Goal: Task Accomplishment & Management: Use online tool/utility

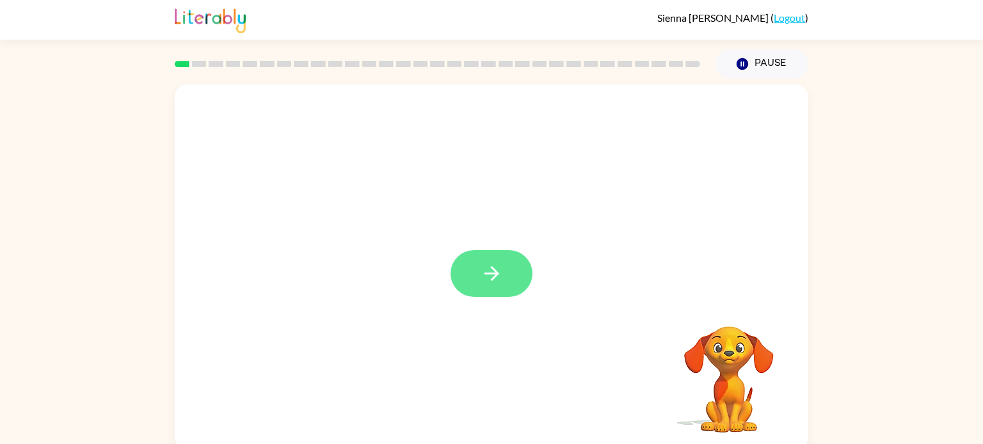
click at [506, 263] on button "button" at bounding box center [492, 273] width 82 height 47
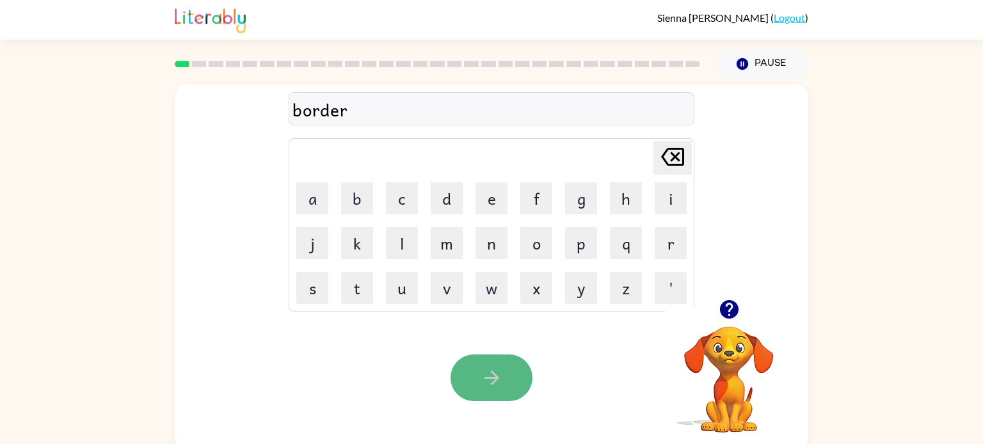
click at [504, 379] on button "button" at bounding box center [492, 378] width 82 height 47
click at [502, 392] on button "button" at bounding box center [492, 378] width 82 height 47
click at [512, 374] on button "button" at bounding box center [492, 378] width 82 height 47
click at [502, 383] on icon "button" at bounding box center [492, 378] width 22 height 22
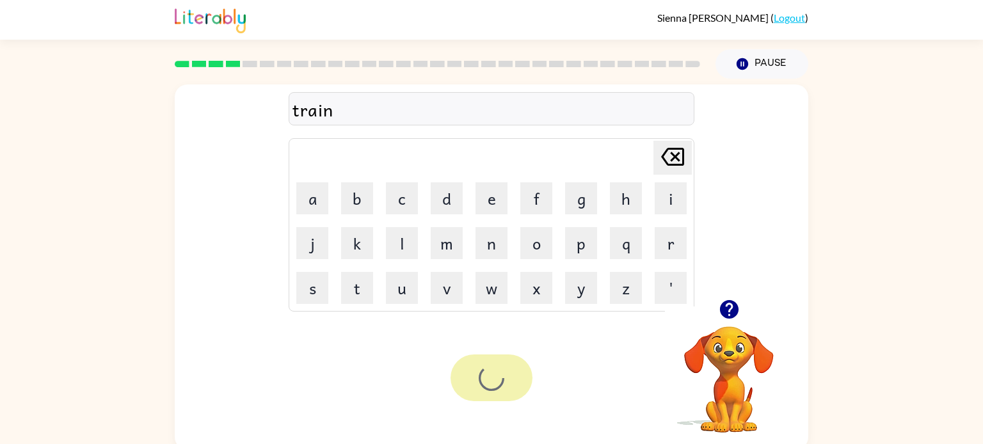
click at [502, 383] on div at bounding box center [492, 378] width 82 height 47
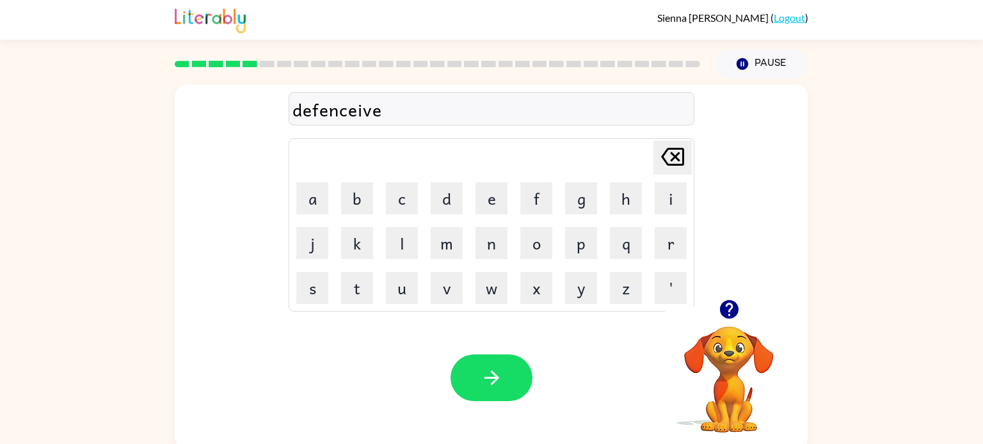
click at [385, 107] on div "defenceive" at bounding box center [492, 109] width 398 height 27
click at [386, 108] on div "defenceive" at bounding box center [492, 109] width 398 height 27
click at [493, 369] on icon "button" at bounding box center [492, 378] width 22 height 22
click at [488, 373] on icon "button" at bounding box center [492, 378] width 22 height 22
click at [497, 385] on icon "button" at bounding box center [492, 378] width 22 height 22
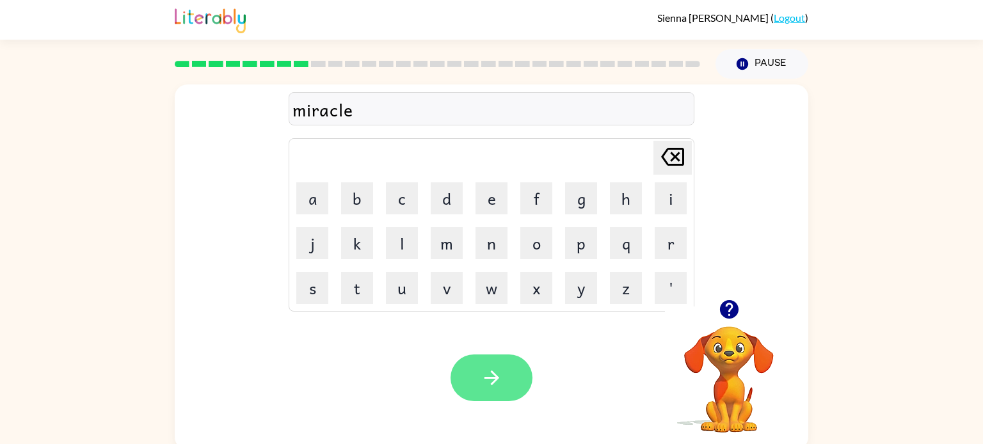
click at [504, 374] on button "button" at bounding box center [492, 378] width 82 height 47
click at [497, 376] on icon "button" at bounding box center [491, 378] width 15 height 15
click at [478, 365] on button "button" at bounding box center [492, 378] width 82 height 47
click at [487, 378] on icon "button" at bounding box center [491, 378] width 15 height 15
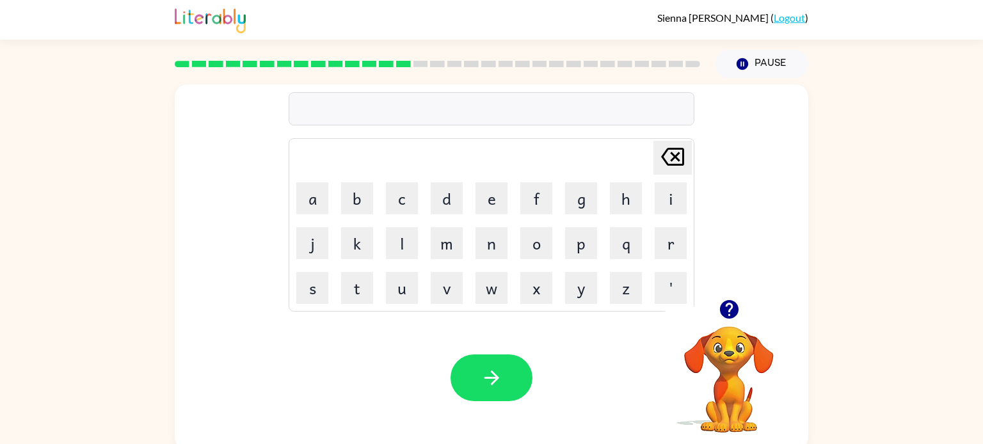
click at [385, 64] on rect at bounding box center [386, 64] width 15 height 6
click at [401, 63] on rect at bounding box center [403, 64] width 15 height 6
click at [480, 379] on button "button" at bounding box center [492, 378] width 82 height 47
click at [479, 382] on button "button" at bounding box center [492, 378] width 82 height 47
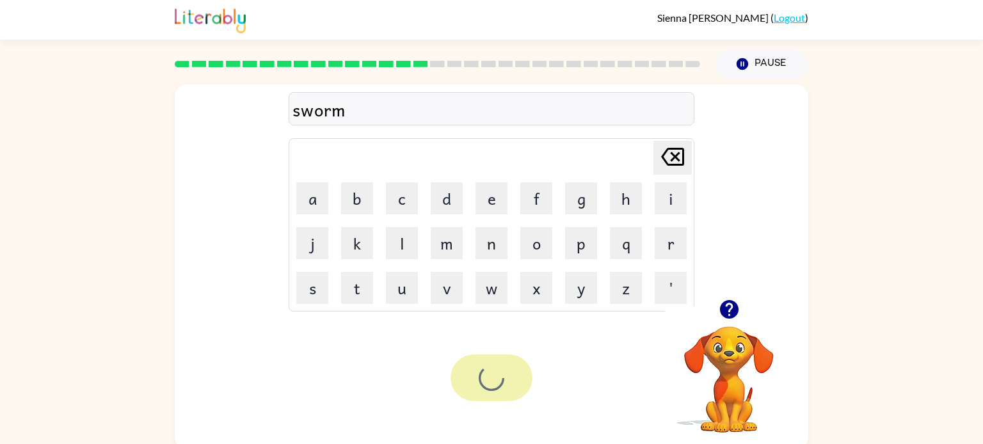
click at [479, 382] on div at bounding box center [492, 378] width 82 height 47
click at [490, 387] on icon "button" at bounding box center [492, 378] width 22 height 22
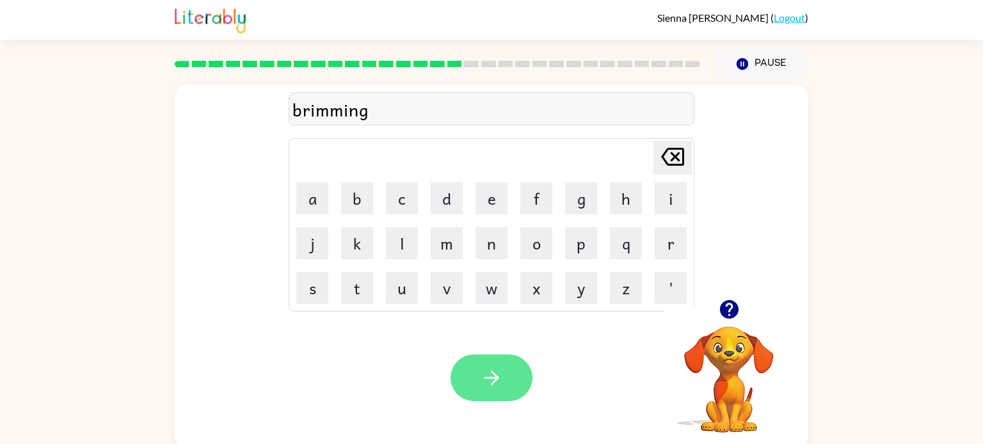
click at [496, 375] on icon "button" at bounding box center [491, 378] width 15 height 15
click at [488, 383] on icon "button" at bounding box center [492, 378] width 22 height 22
click at [487, 403] on div "Your browser must support playing .mp4 files to use Literably. Please try using…" at bounding box center [492, 378] width 634 height 144
click at [476, 393] on button "button" at bounding box center [492, 378] width 82 height 47
click at [490, 397] on button "button" at bounding box center [492, 378] width 82 height 47
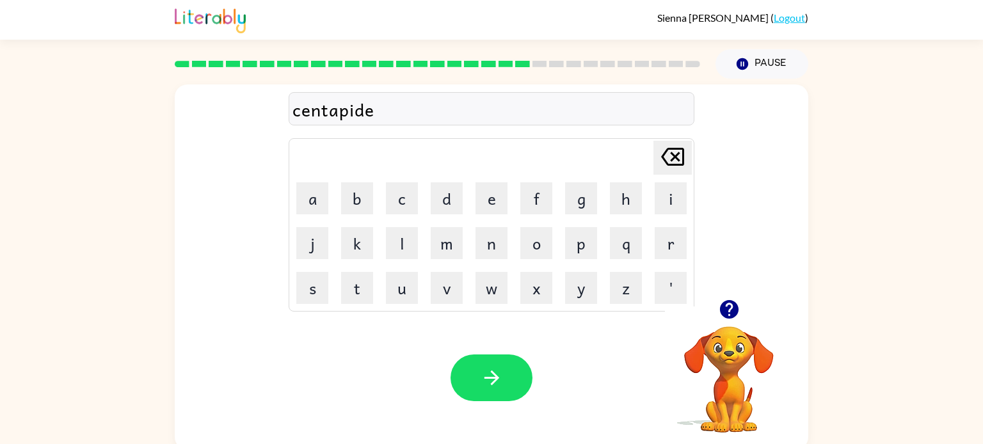
click at [354, 111] on div "centapide" at bounding box center [492, 109] width 398 height 27
click at [378, 111] on div "centapide" at bounding box center [492, 109] width 398 height 27
click at [375, 110] on div "centapide" at bounding box center [492, 109] width 398 height 27
click at [374, 108] on div "centapide" at bounding box center [492, 109] width 398 height 27
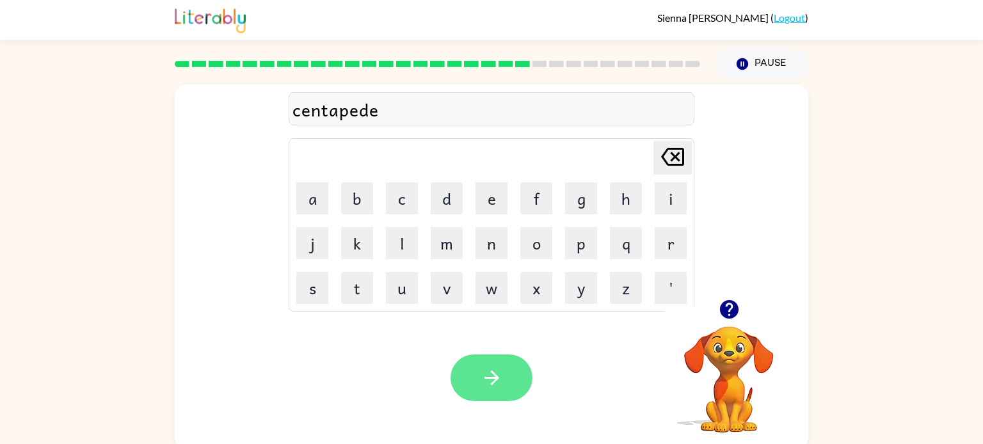
click at [501, 364] on button "button" at bounding box center [492, 378] width 82 height 47
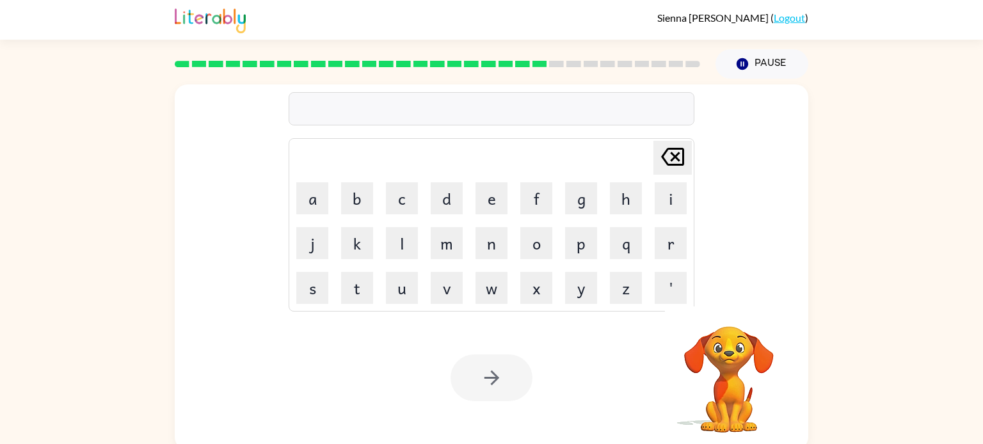
click at [501, 364] on div at bounding box center [492, 378] width 82 height 47
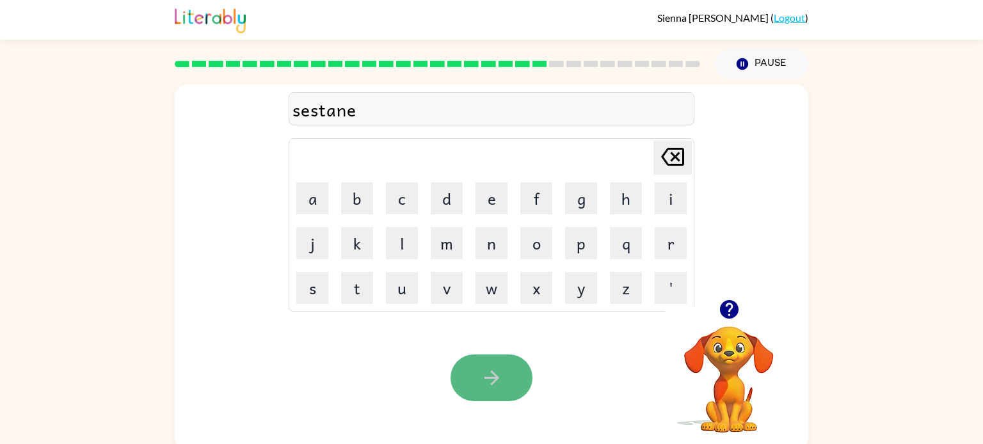
click at [487, 391] on button "button" at bounding box center [492, 378] width 82 height 47
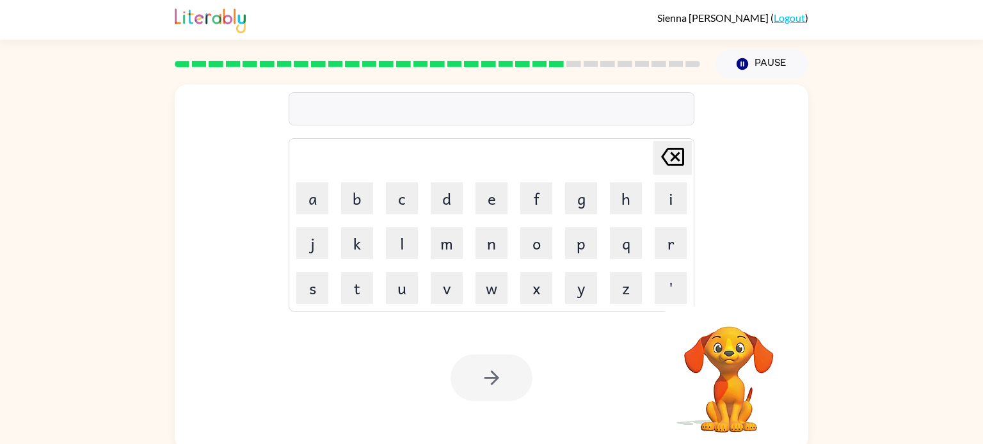
click at [487, 391] on div at bounding box center [492, 378] width 82 height 47
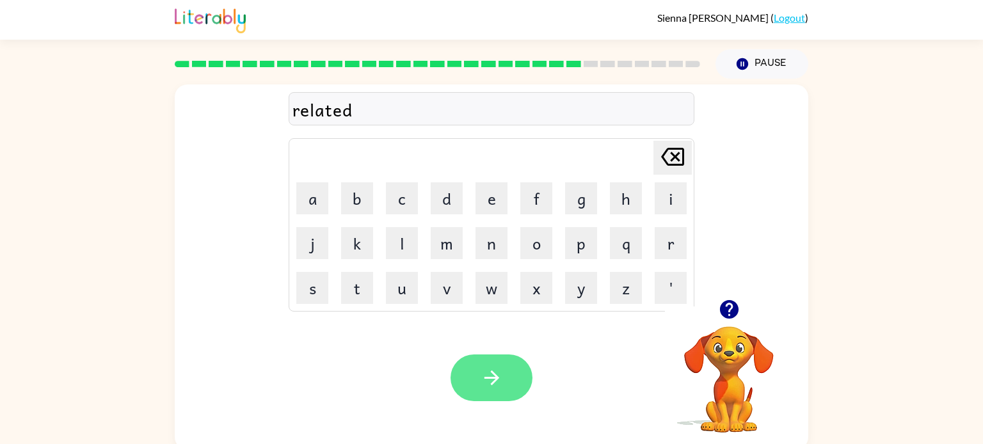
click at [485, 384] on icon "button" at bounding box center [492, 378] width 22 height 22
click at [496, 399] on button "button" at bounding box center [492, 378] width 82 height 47
click at [502, 382] on icon "button" at bounding box center [492, 378] width 22 height 22
click at [511, 382] on button "button" at bounding box center [492, 378] width 82 height 47
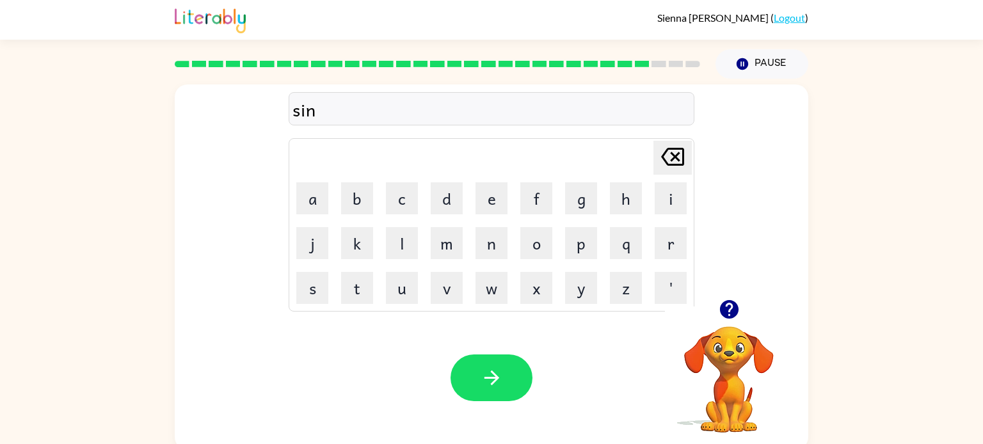
click at [300, 113] on div "sin" at bounding box center [492, 109] width 398 height 27
click at [316, 112] on div "sin" at bounding box center [492, 109] width 398 height 27
click at [497, 375] on icon "button" at bounding box center [492, 378] width 22 height 22
click at [500, 379] on icon "button" at bounding box center [492, 378] width 22 height 22
click at [466, 375] on button "button" at bounding box center [492, 378] width 82 height 47
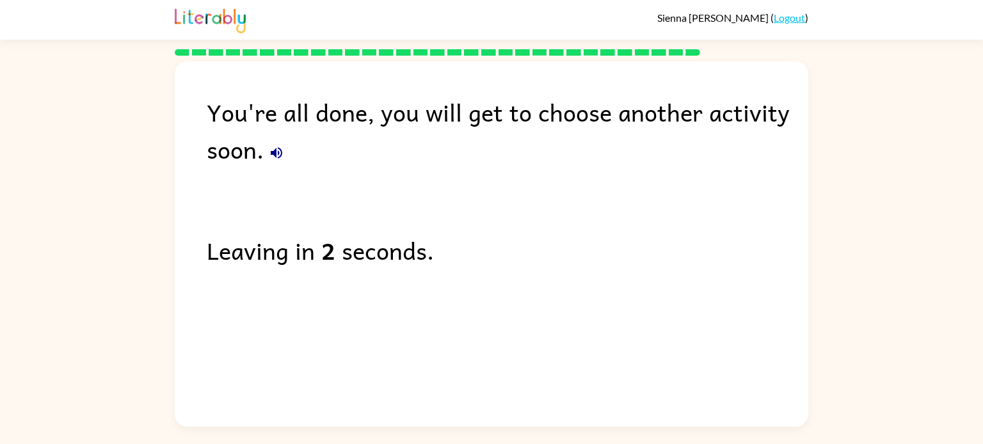
click at [337, 152] on div "You're all done, you will get to choose another activity soon." at bounding box center [508, 130] width 602 height 74
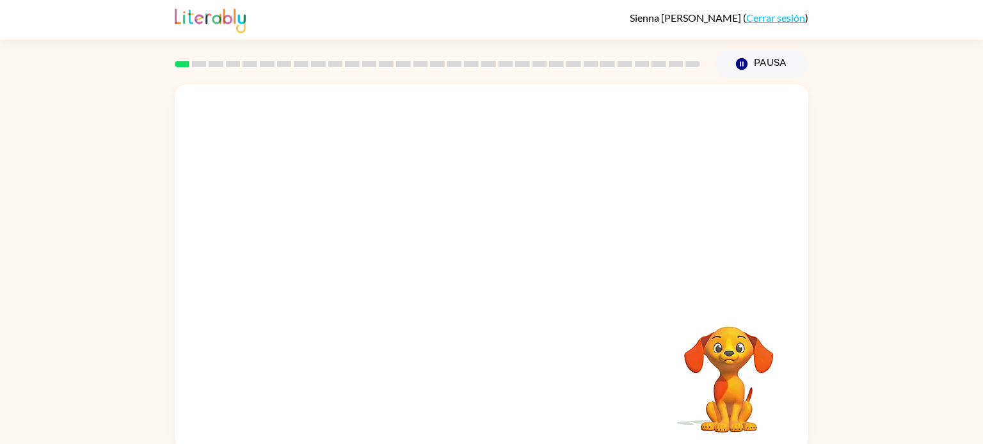
click at [355, 236] on video "Tu navegador debe admitir la reproducción de archivos .mp4 para usar Literably.…" at bounding box center [492, 192] width 634 height 215
click at [331, 236] on video "Tu navegador debe admitir la reproducción de archivos .mp4 para usar Literably.…" at bounding box center [492, 192] width 634 height 215
click at [481, 274] on icon "button" at bounding box center [492, 273] width 22 height 22
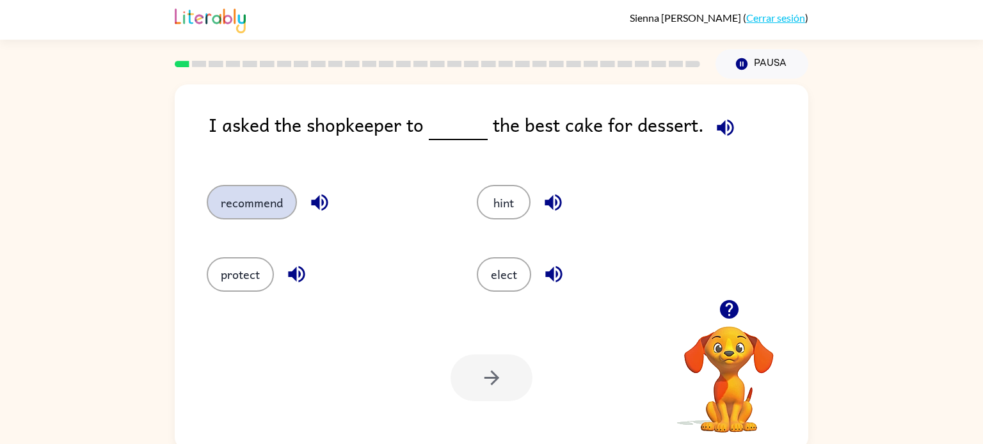
click at [240, 206] on button "recommend" at bounding box center [252, 202] width 90 height 35
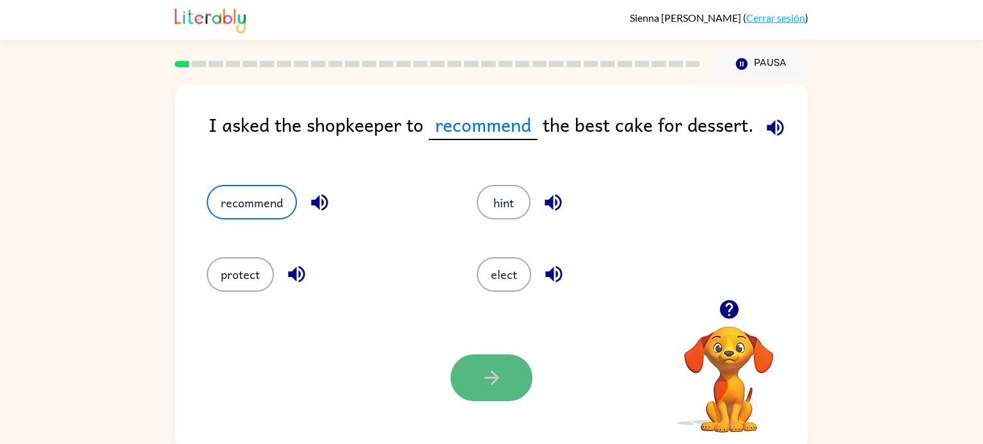
click at [513, 383] on button "button" at bounding box center [492, 378] width 82 height 47
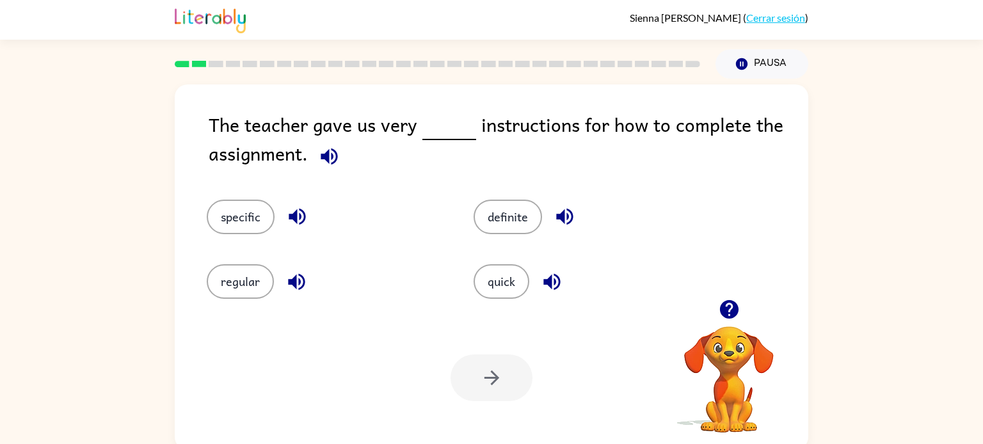
click at [273, 229] on div "specific" at bounding box center [326, 217] width 238 height 35
click at [266, 215] on button "specific" at bounding box center [241, 217] width 68 height 35
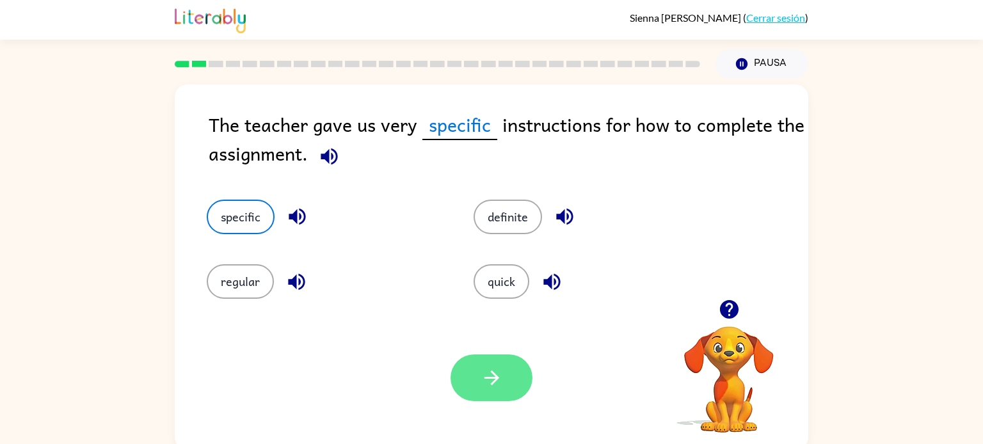
click at [496, 387] on icon "button" at bounding box center [492, 378] width 22 height 22
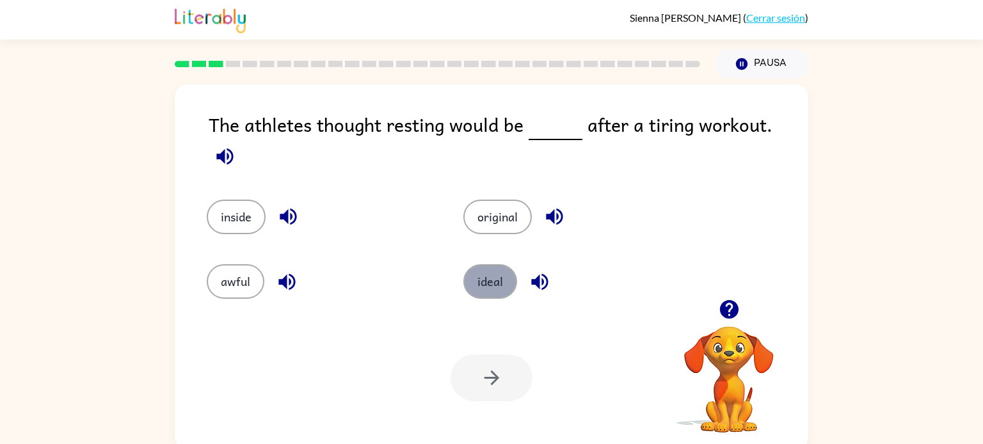
click at [483, 284] on button "ideal" at bounding box center [491, 281] width 54 height 35
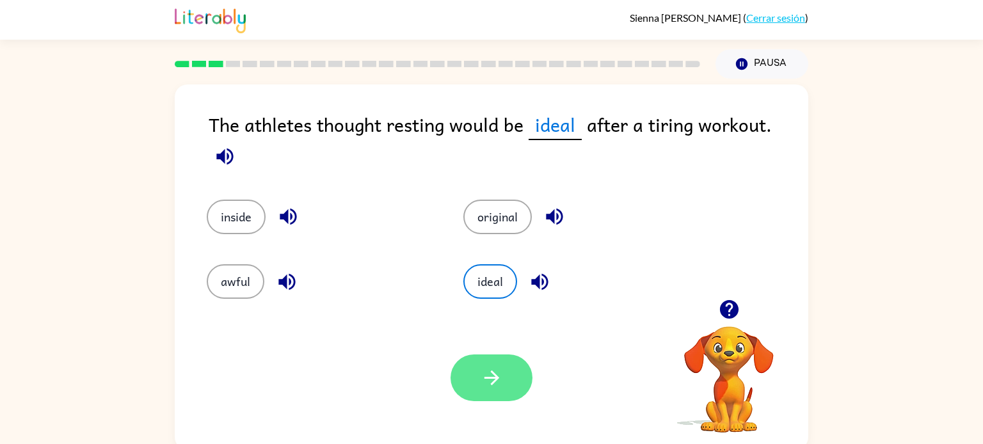
click at [485, 376] on icon "button" at bounding box center [492, 378] width 22 height 22
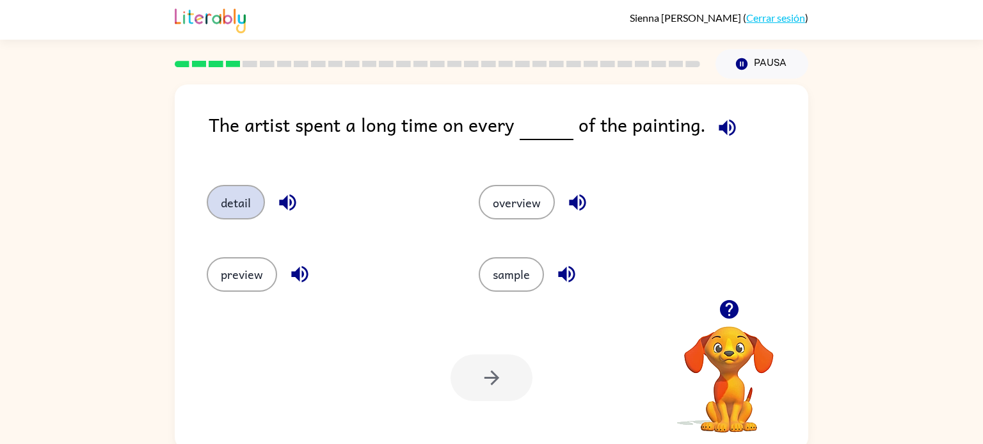
click at [252, 190] on button "detail" at bounding box center [236, 202] width 58 height 35
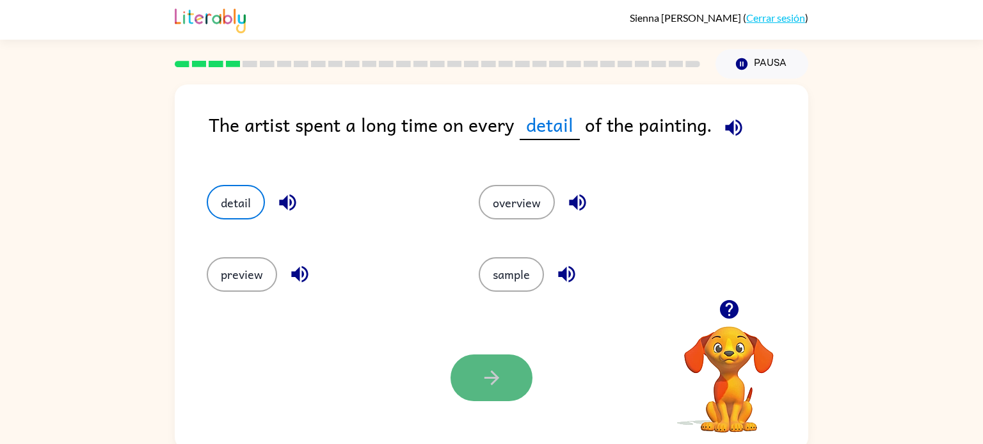
click at [498, 373] on icon "button" at bounding box center [492, 378] width 22 height 22
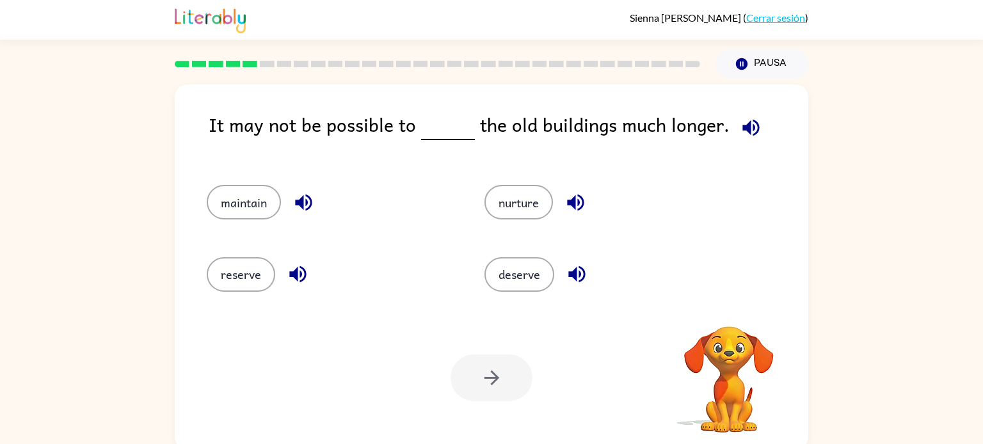
click at [498, 373] on div at bounding box center [492, 378] width 82 height 47
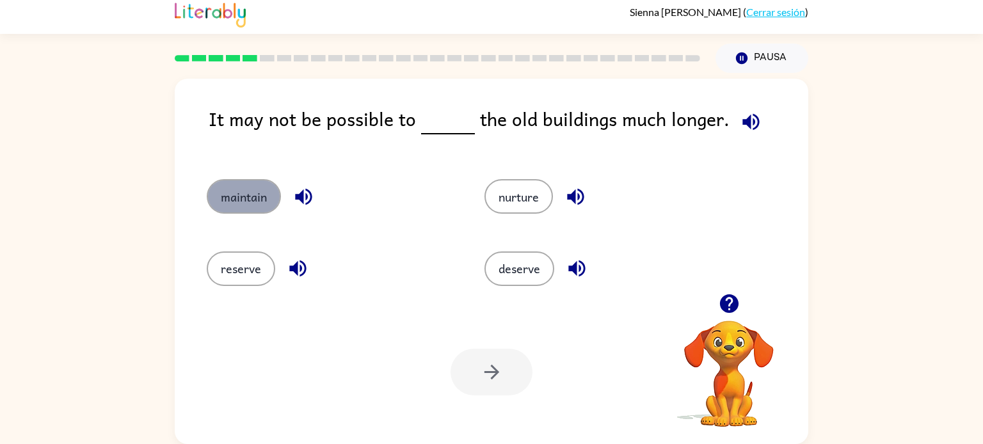
click at [216, 212] on button "maintain" at bounding box center [244, 196] width 74 height 35
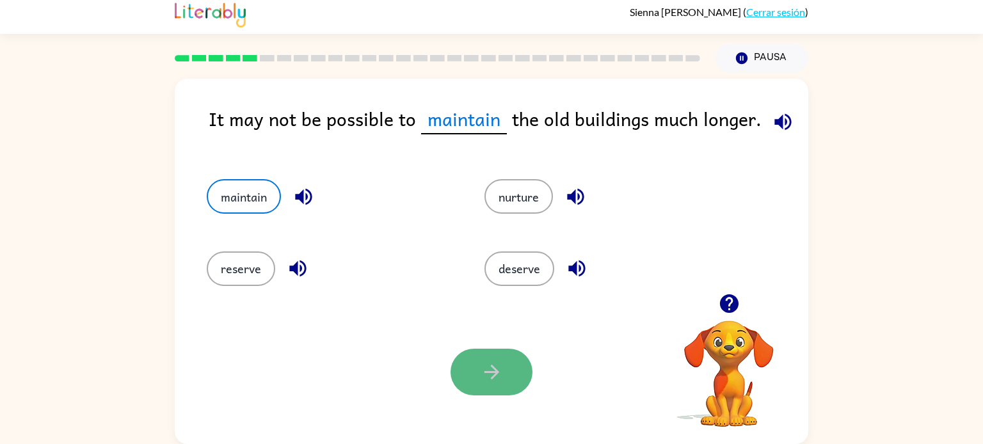
click at [519, 376] on button "button" at bounding box center [492, 372] width 82 height 47
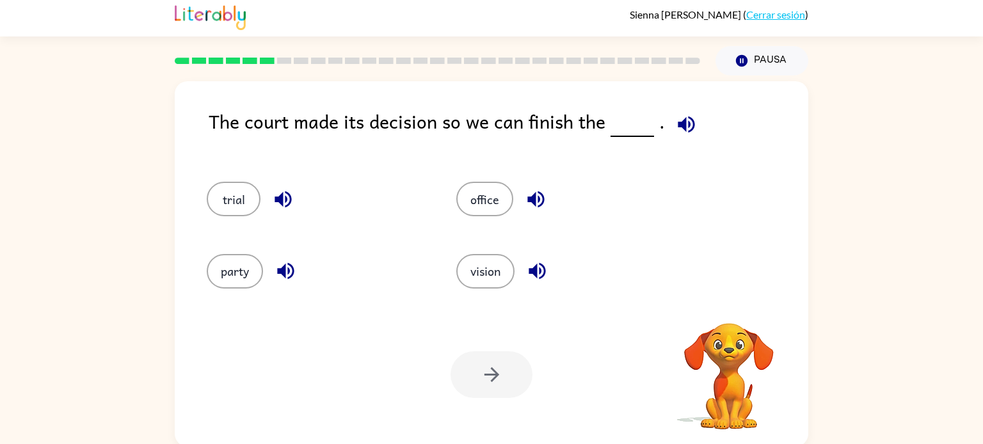
scroll to position [4, 0]
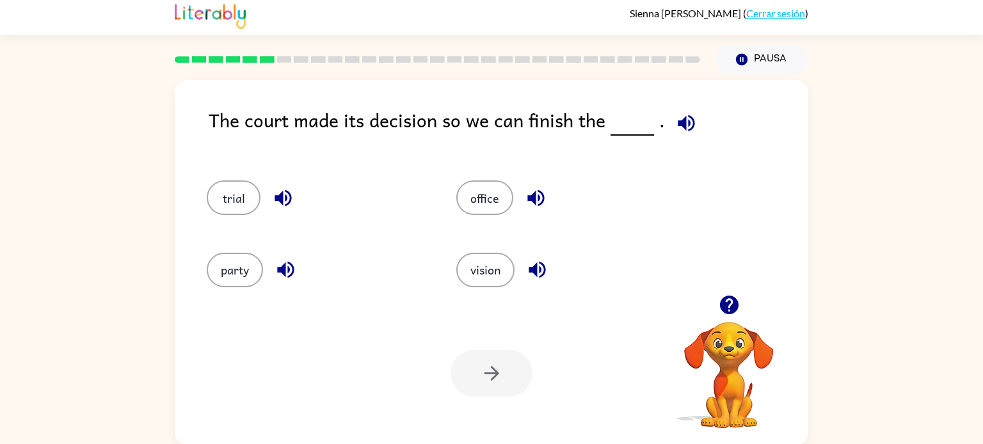
click at [335, 167] on div "trial" at bounding box center [307, 192] width 250 height 72
click at [225, 193] on button "trial" at bounding box center [234, 198] width 54 height 35
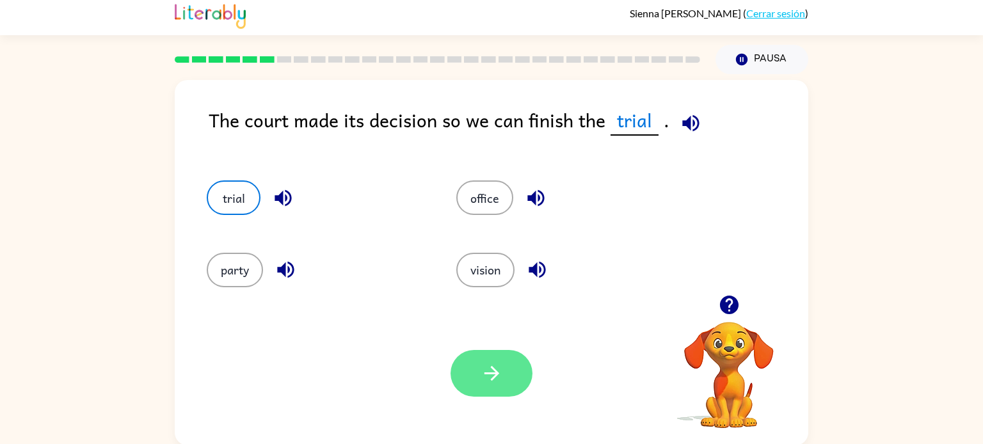
click at [475, 364] on button "button" at bounding box center [492, 373] width 82 height 47
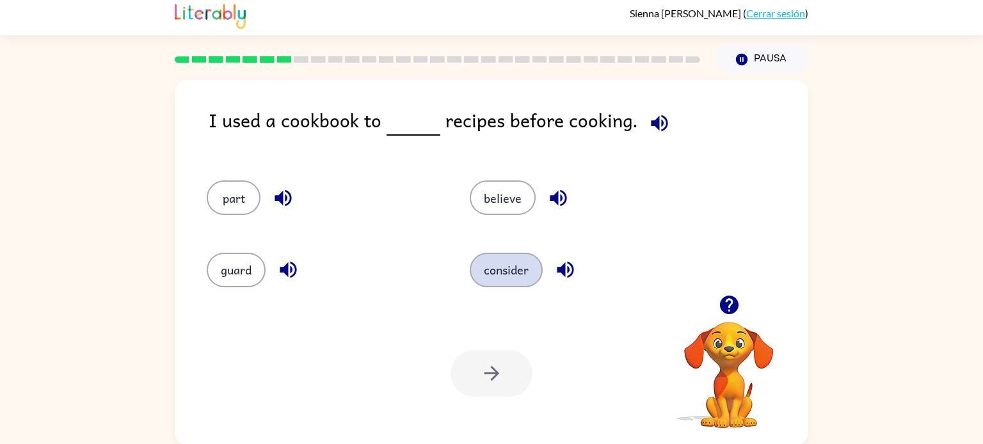
click at [520, 277] on button "consider" at bounding box center [506, 270] width 73 height 35
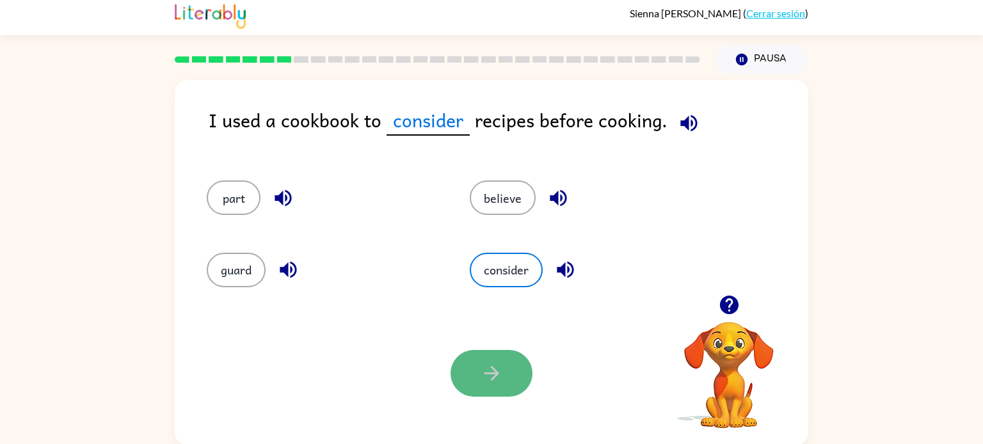
click at [486, 396] on button "button" at bounding box center [492, 373] width 82 height 47
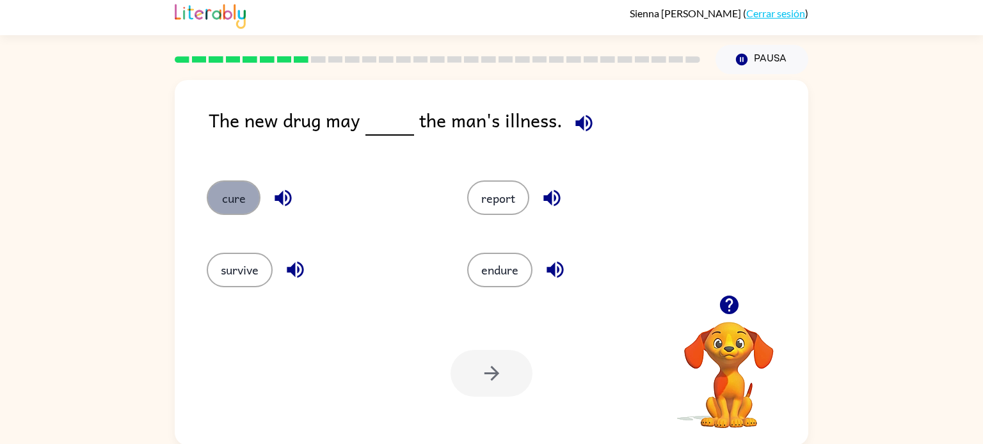
click at [249, 204] on button "cure" at bounding box center [234, 198] width 54 height 35
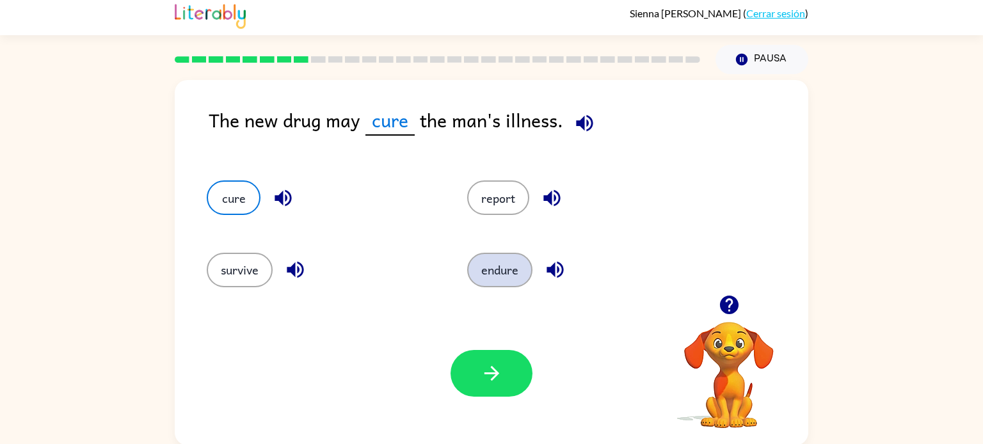
click at [510, 280] on button "endure" at bounding box center [499, 270] width 65 height 35
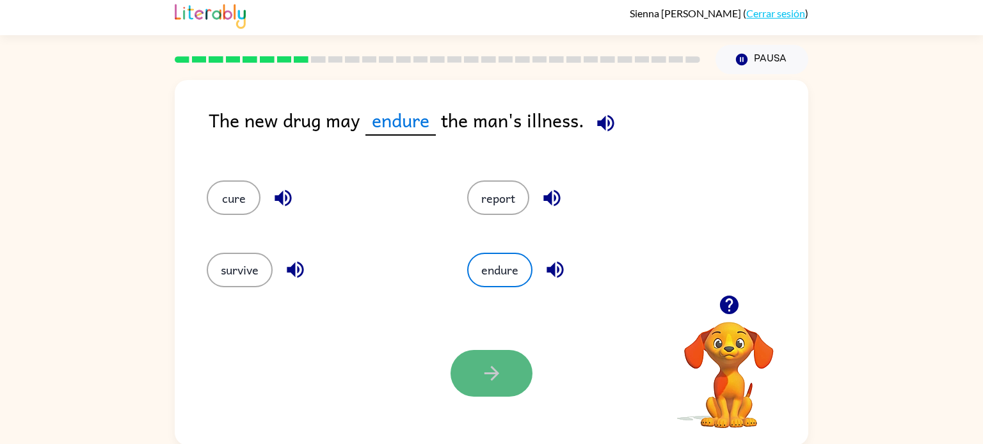
click at [483, 383] on icon "button" at bounding box center [492, 373] width 22 height 22
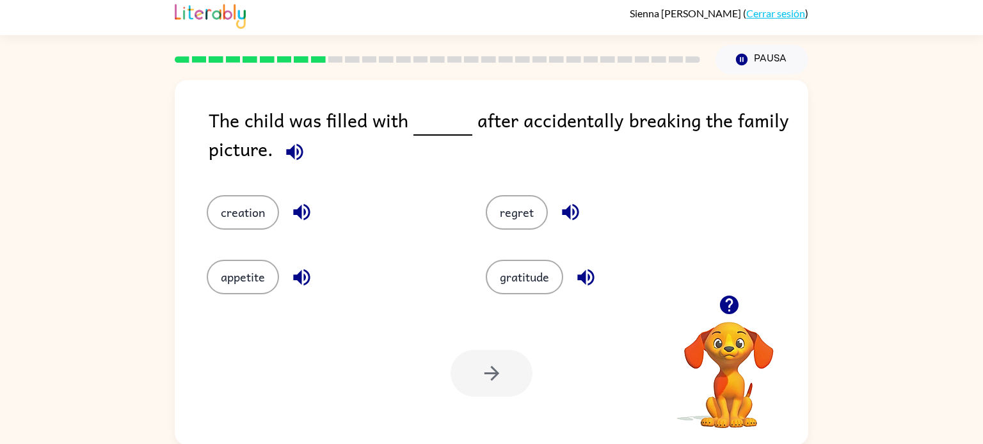
click at [204, 163] on div "The child was filled with after accidentally breaking the family picture. creat…" at bounding box center [492, 263] width 634 height 366
click at [509, 215] on button "regret" at bounding box center [517, 212] width 62 height 35
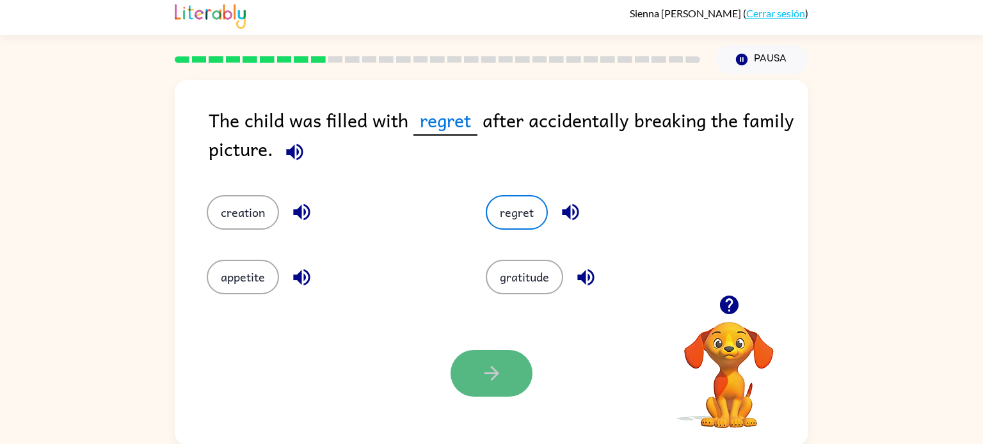
click at [497, 372] on icon "button" at bounding box center [491, 373] width 15 height 15
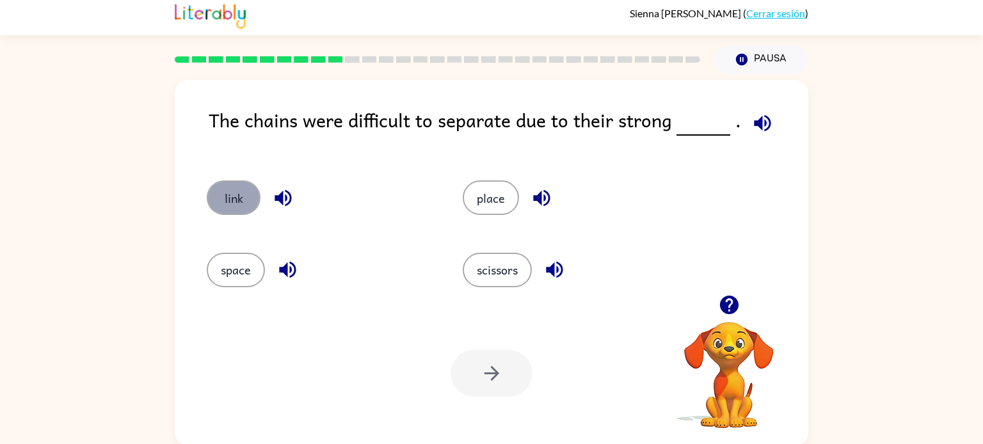
click at [234, 206] on button "link" at bounding box center [234, 198] width 54 height 35
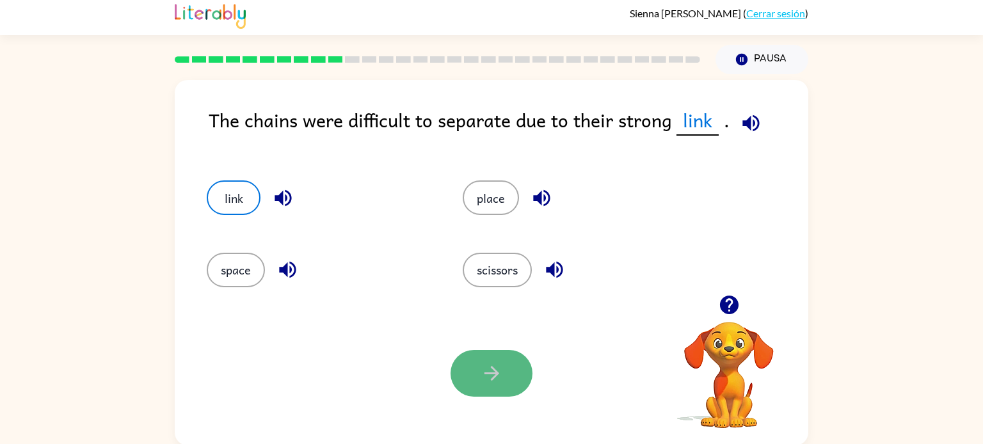
click at [513, 392] on button "button" at bounding box center [492, 373] width 82 height 47
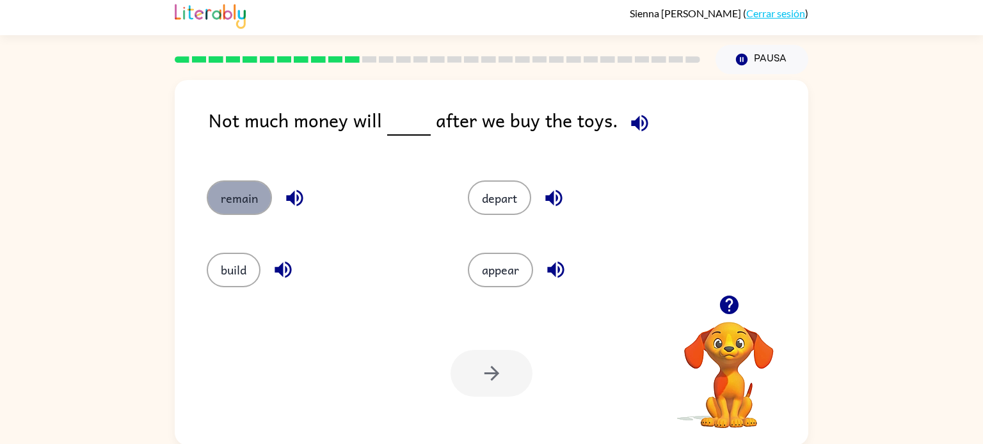
click at [234, 214] on button "remain" at bounding box center [239, 198] width 65 height 35
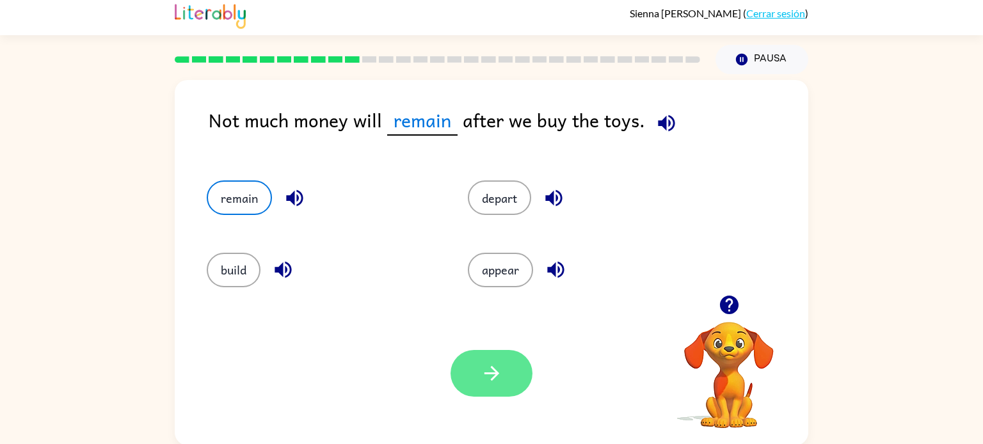
click at [481, 385] on button "button" at bounding box center [492, 373] width 82 height 47
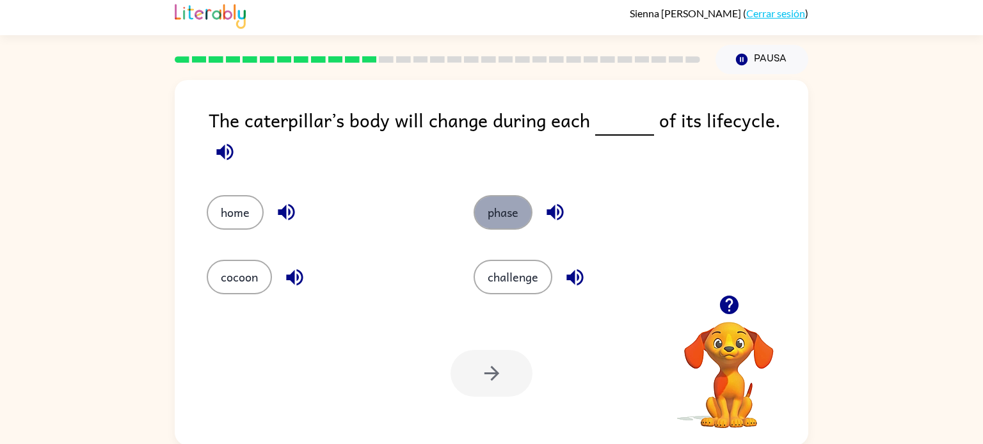
click at [501, 222] on button "phase" at bounding box center [503, 212] width 59 height 35
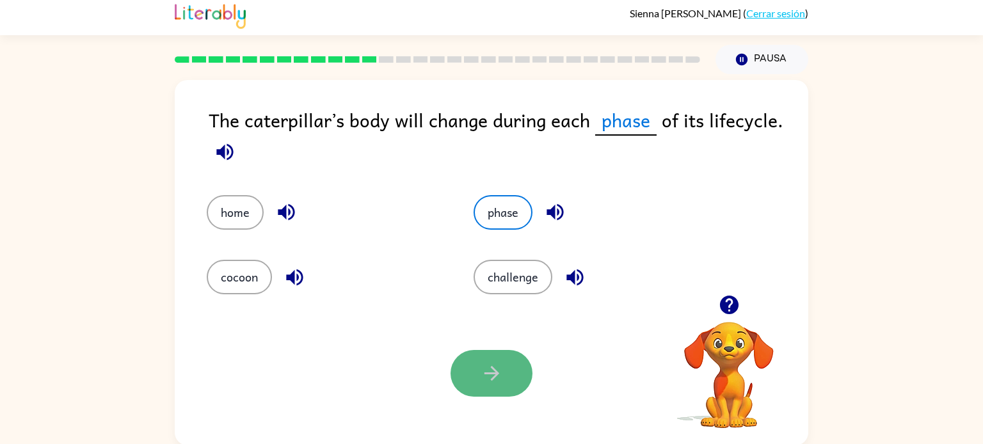
click at [501, 378] on icon "button" at bounding box center [492, 373] width 22 height 22
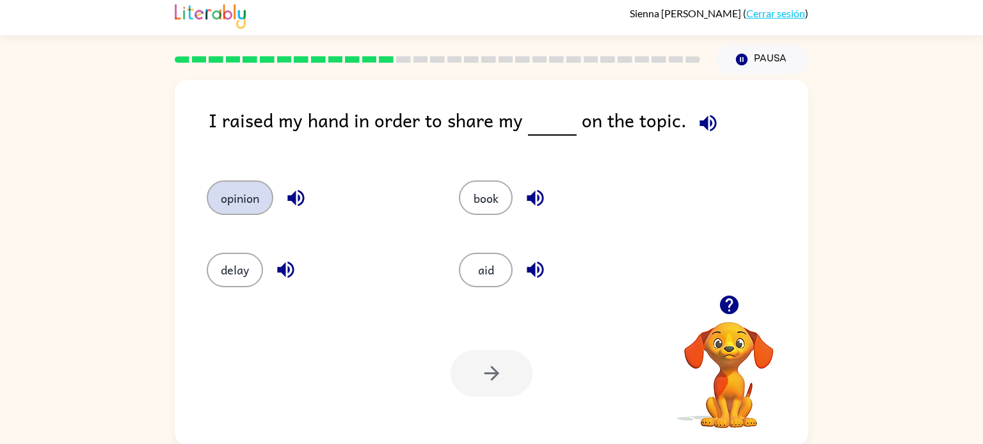
click at [266, 204] on button "opinion" at bounding box center [240, 198] width 67 height 35
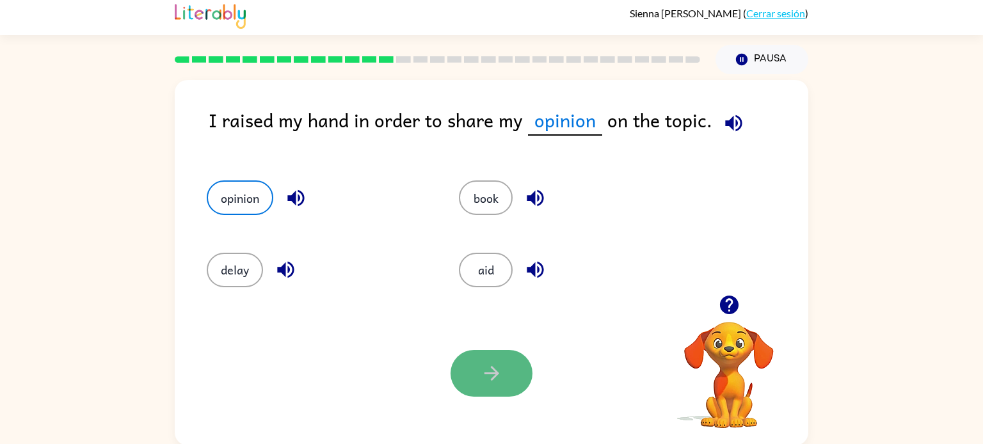
click at [496, 366] on icon "button" at bounding box center [492, 373] width 22 height 22
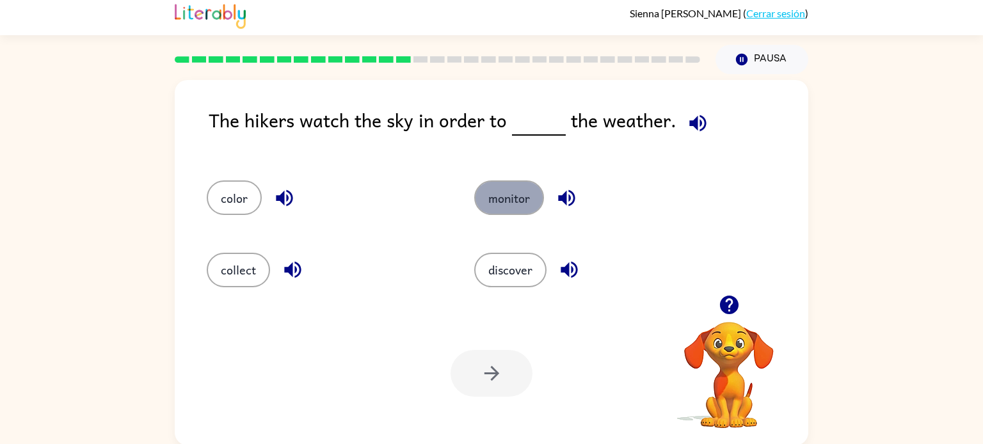
click at [501, 204] on button "monitor" at bounding box center [509, 198] width 70 height 35
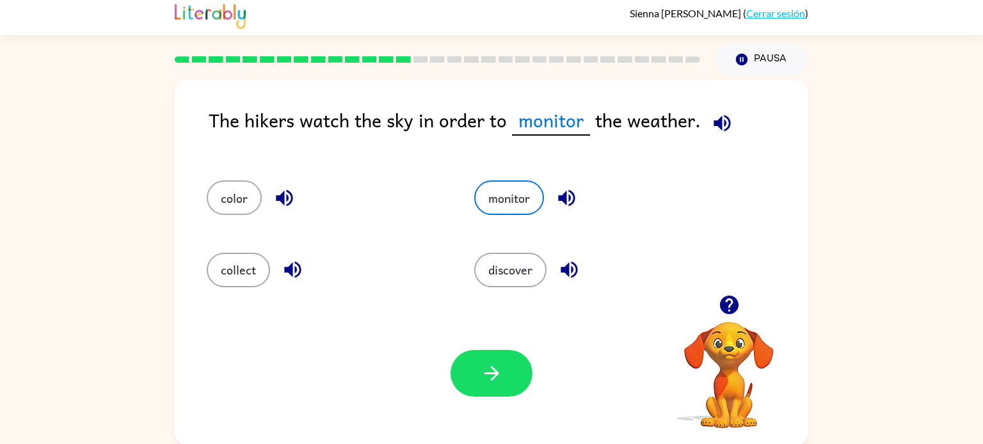
click at [412, 359] on div "Tu navegador debe admitir la reproducción de archivos .mp4 para usar Literably.…" at bounding box center [492, 374] width 634 height 144
click at [469, 376] on button "button" at bounding box center [492, 373] width 82 height 47
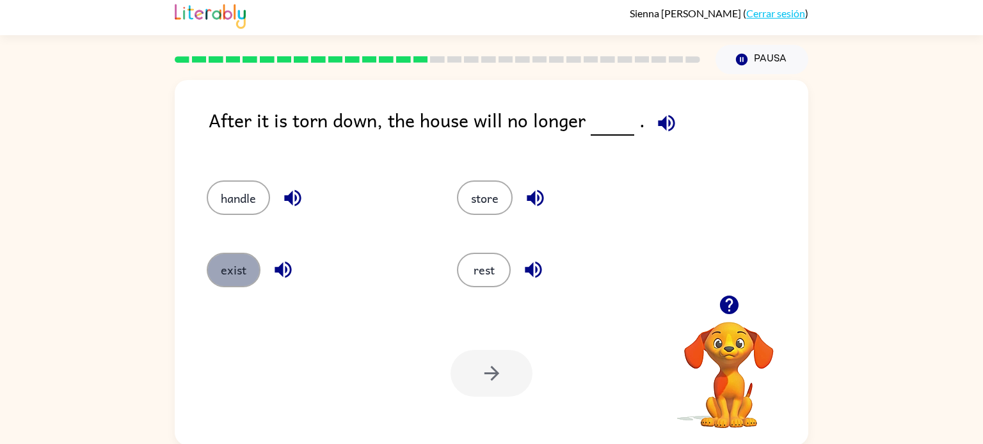
click at [240, 259] on button "exist" at bounding box center [234, 270] width 54 height 35
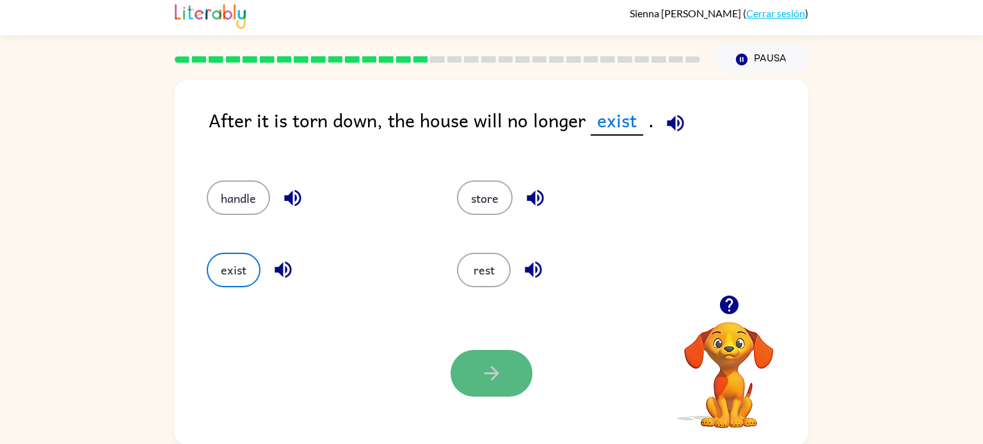
click at [457, 372] on button "button" at bounding box center [492, 373] width 82 height 47
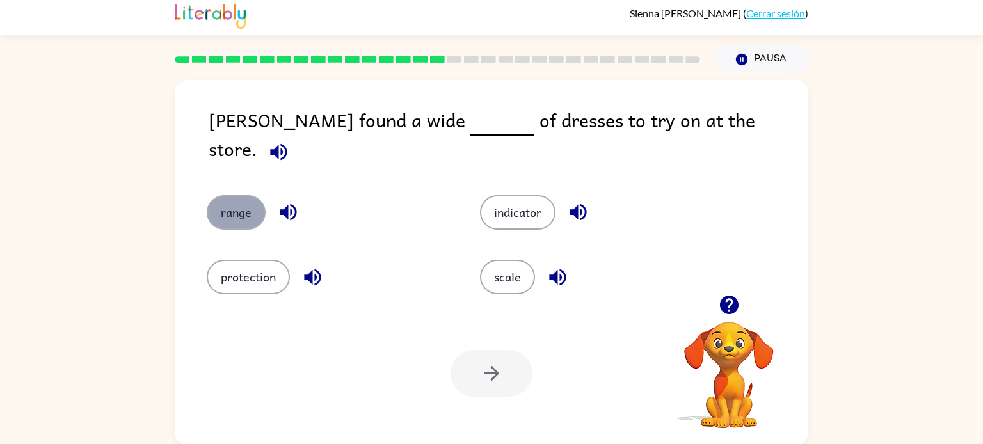
click at [243, 195] on button "range" at bounding box center [236, 212] width 59 height 35
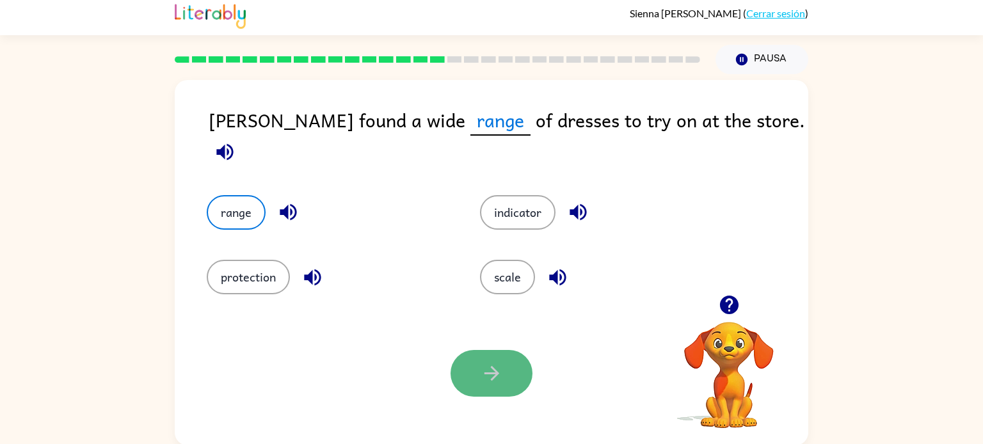
click at [477, 364] on button "button" at bounding box center [492, 373] width 82 height 47
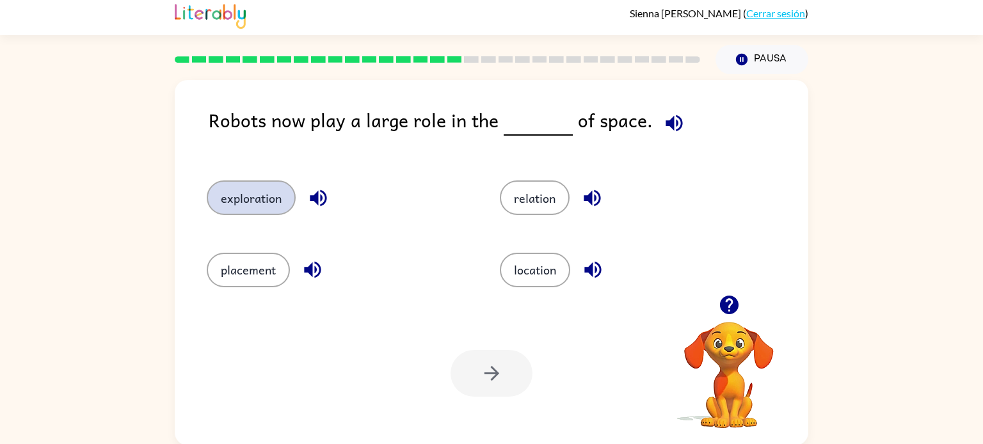
click at [248, 214] on button "exploration" at bounding box center [251, 198] width 89 height 35
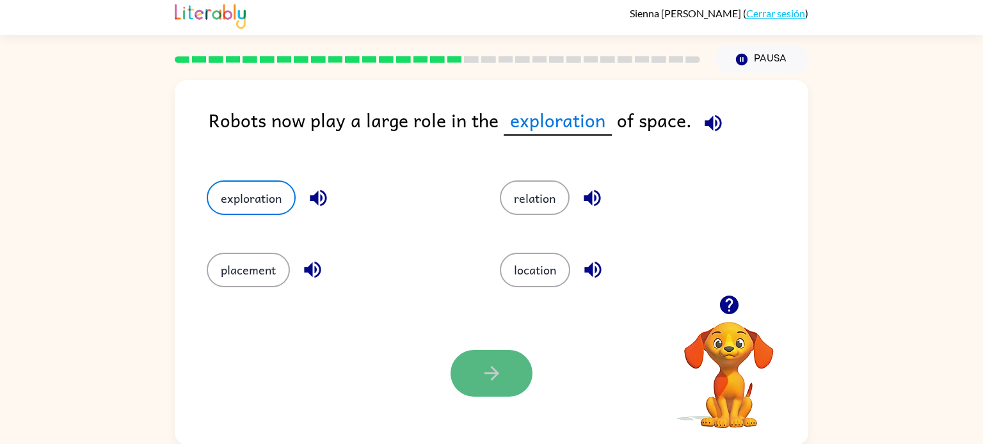
click at [481, 379] on icon "button" at bounding box center [492, 373] width 22 height 22
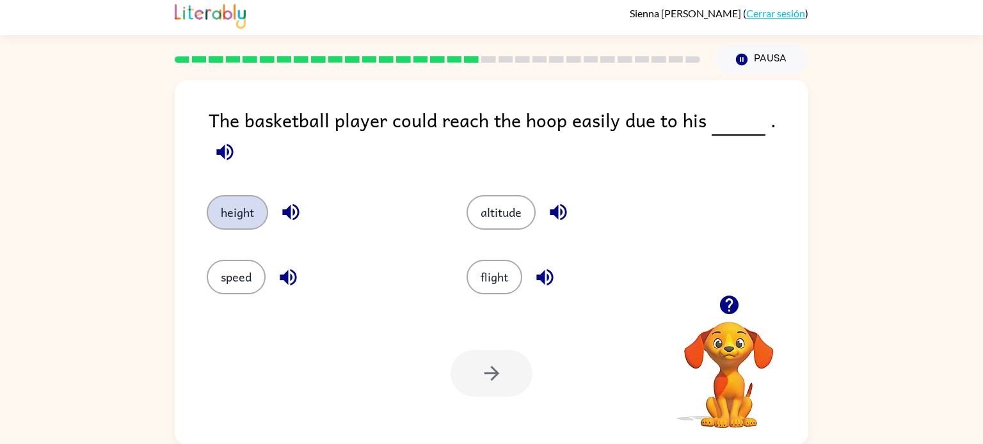
click at [262, 198] on button "height" at bounding box center [237, 212] width 61 height 35
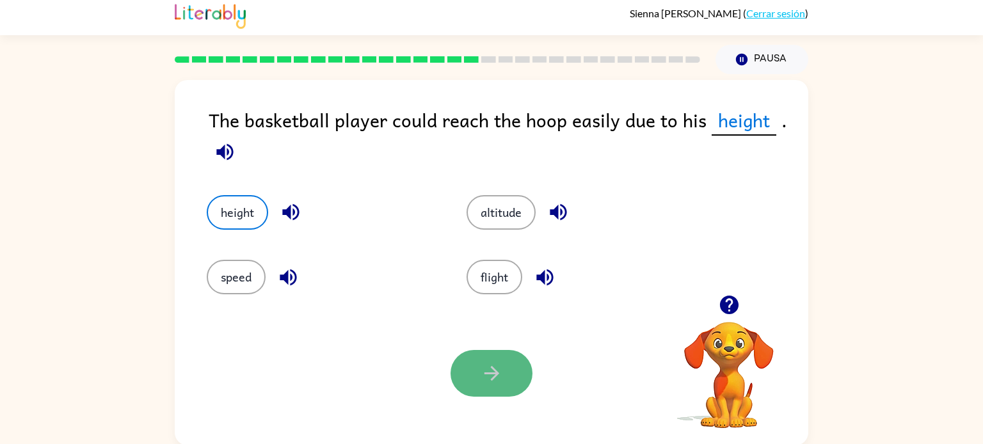
click at [508, 389] on button "button" at bounding box center [492, 373] width 82 height 47
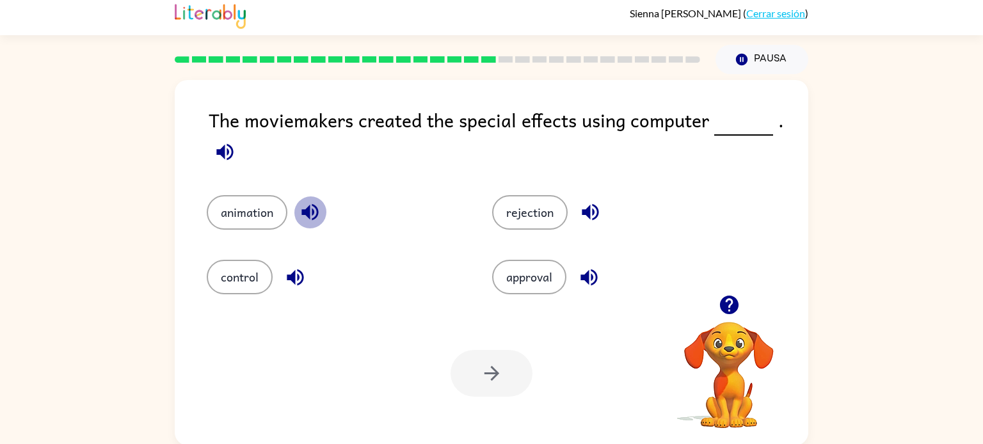
click at [296, 214] on button "button" at bounding box center [310, 212] width 33 height 33
click at [242, 207] on button "animation" at bounding box center [247, 212] width 81 height 35
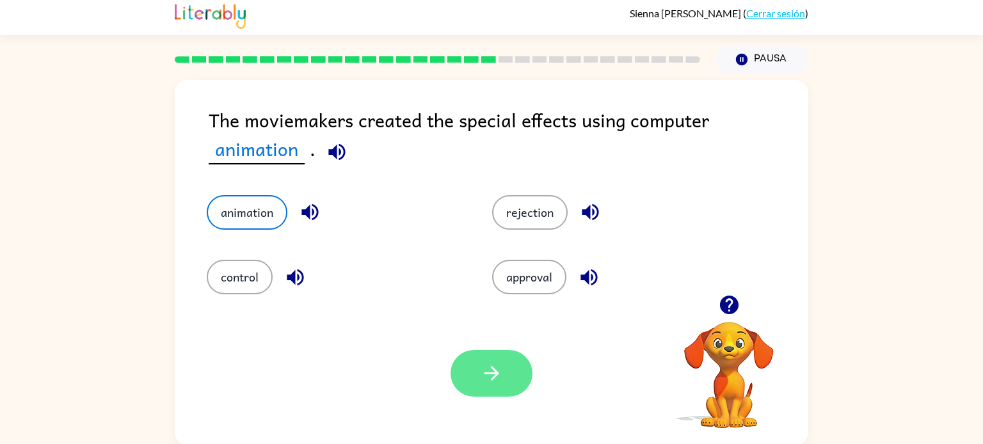
click at [526, 367] on button "button" at bounding box center [492, 373] width 82 height 47
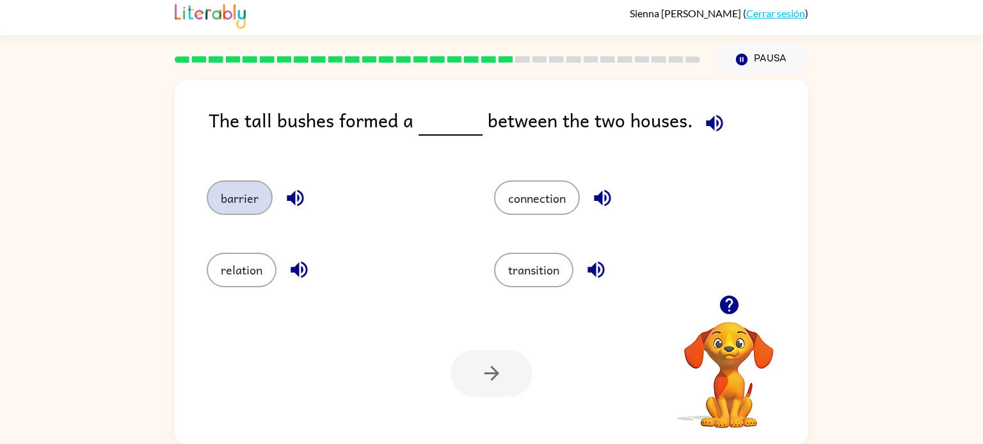
click at [209, 196] on button "barrier" at bounding box center [240, 198] width 66 height 35
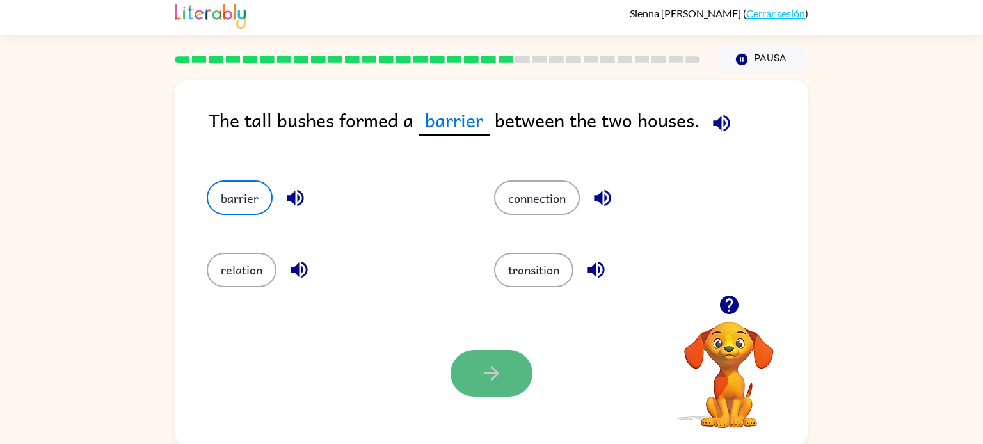
click at [506, 382] on button "button" at bounding box center [492, 373] width 82 height 47
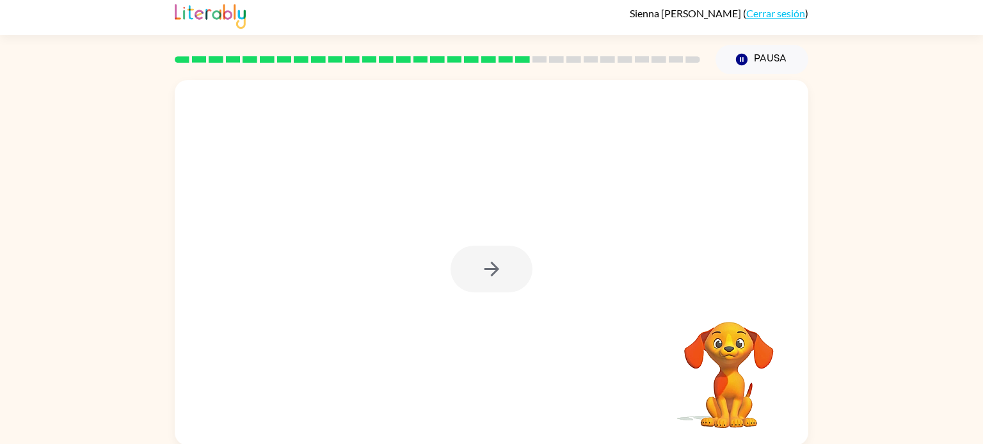
click at [500, 267] on div at bounding box center [492, 269] width 82 height 47
click at [500, 267] on icon "button" at bounding box center [492, 269] width 22 height 22
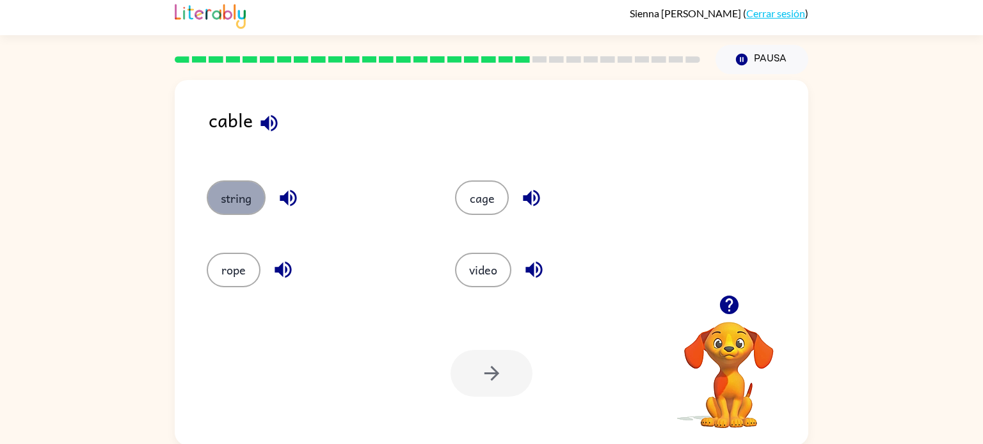
click at [212, 202] on button "string" at bounding box center [236, 198] width 59 height 35
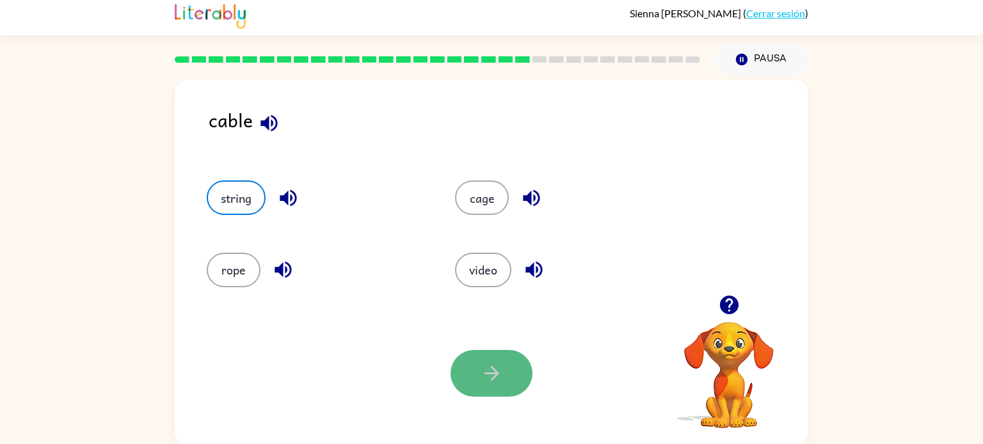
click at [515, 380] on button "button" at bounding box center [492, 373] width 82 height 47
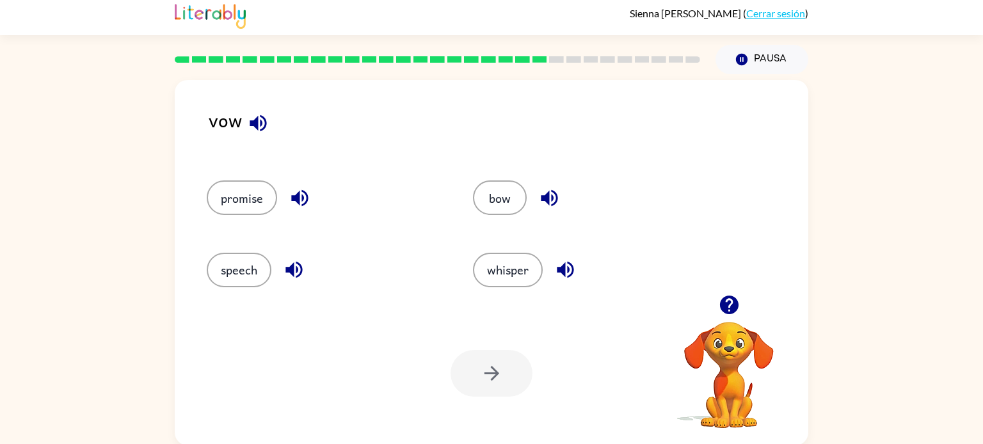
click at [252, 120] on icon "button" at bounding box center [258, 123] width 17 height 17
click at [257, 198] on button "promise" at bounding box center [242, 198] width 70 height 35
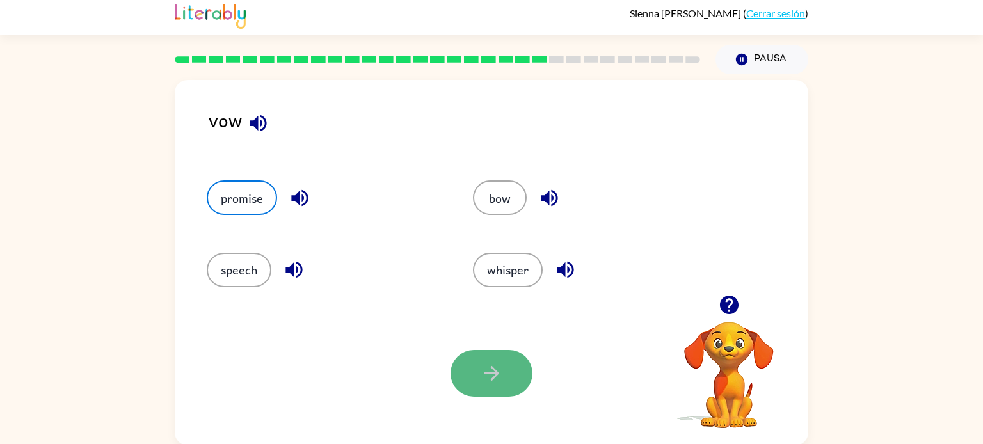
click at [478, 360] on button "button" at bounding box center [492, 373] width 82 height 47
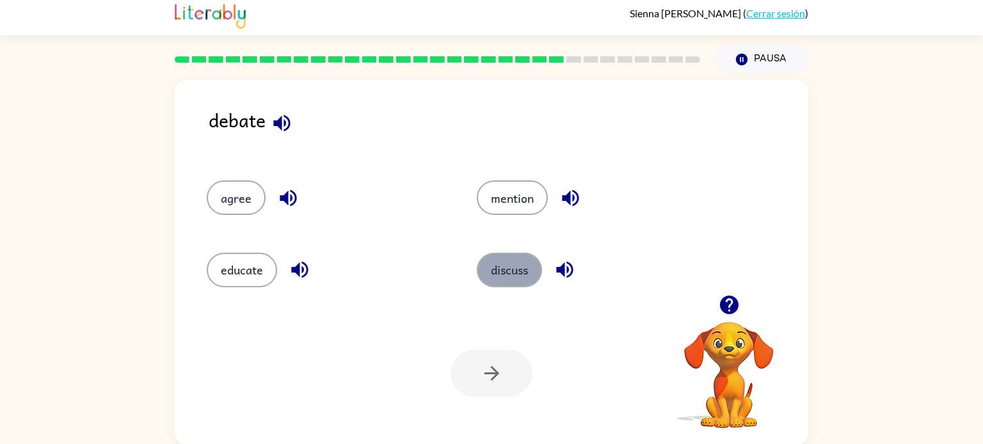
click at [522, 257] on button "discuss" at bounding box center [509, 270] width 65 height 35
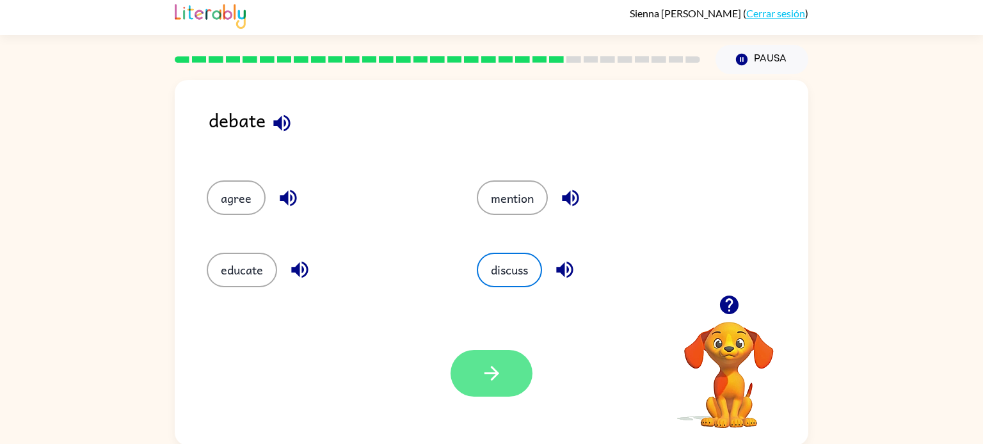
click at [497, 380] on icon "button" at bounding box center [492, 373] width 22 height 22
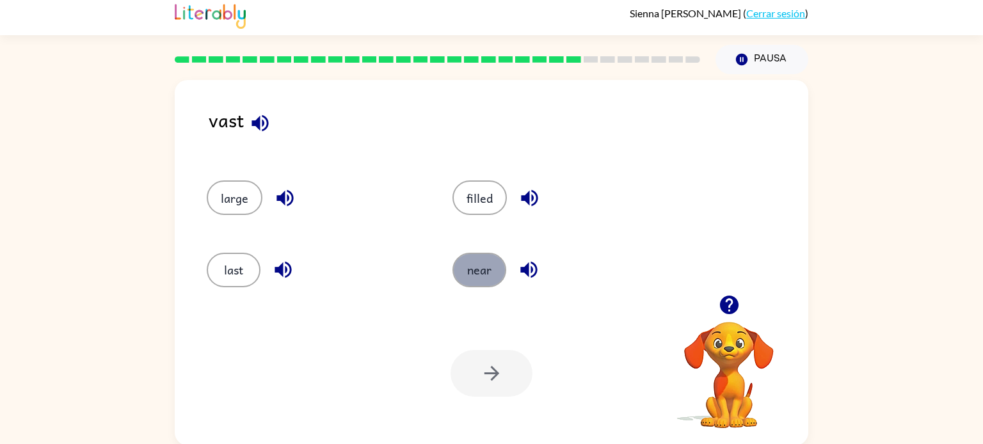
click at [486, 266] on button "near" at bounding box center [480, 270] width 54 height 35
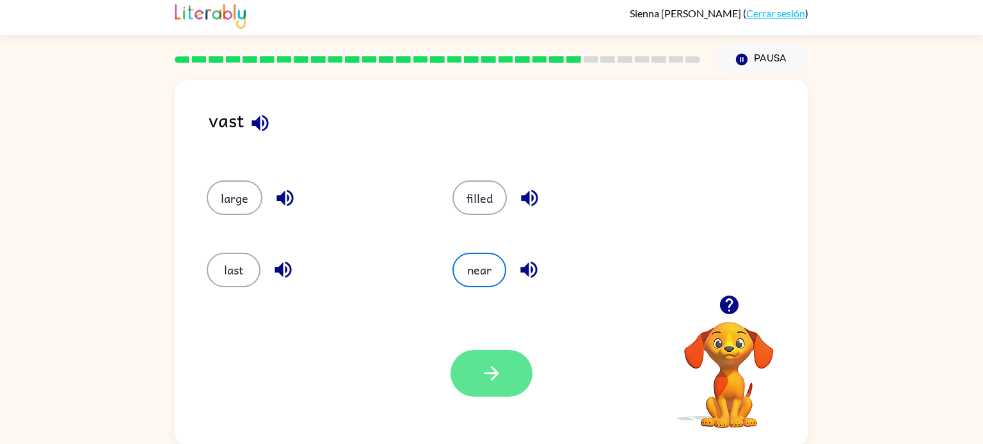
click at [491, 359] on button "button" at bounding box center [492, 373] width 82 height 47
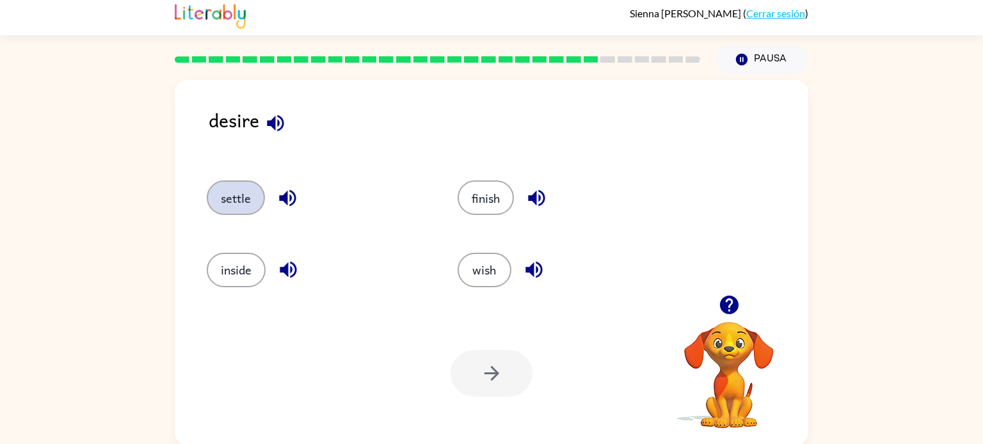
click at [256, 208] on button "settle" at bounding box center [236, 198] width 58 height 35
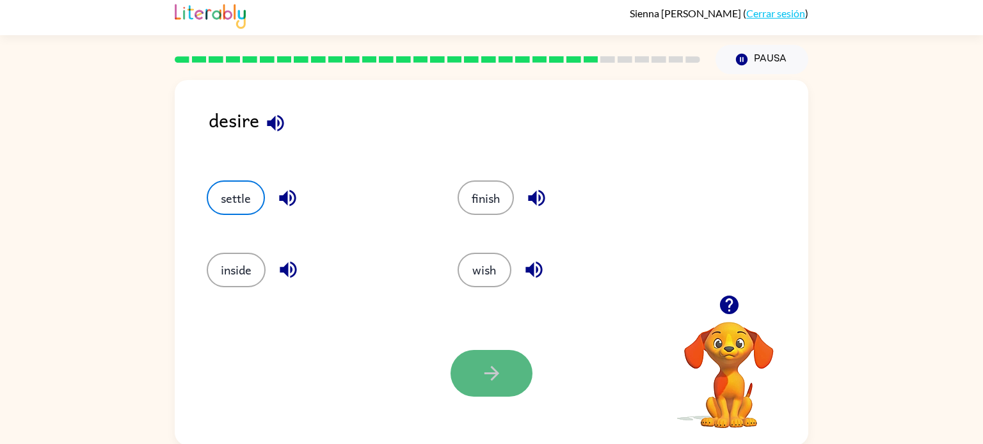
click at [474, 360] on button "button" at bounding box center [492, 373] width 82 height 47
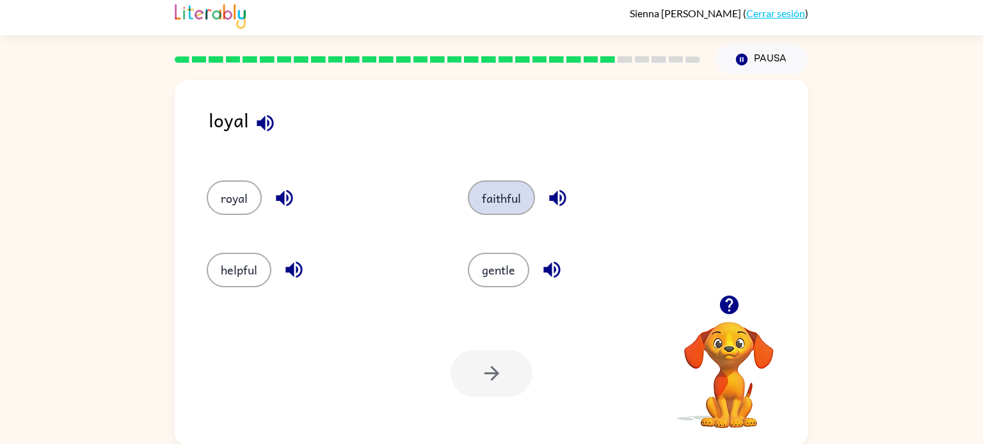
click at [502, 212] on button "faithful" at bounding box center [501, 198] width 67 height 35
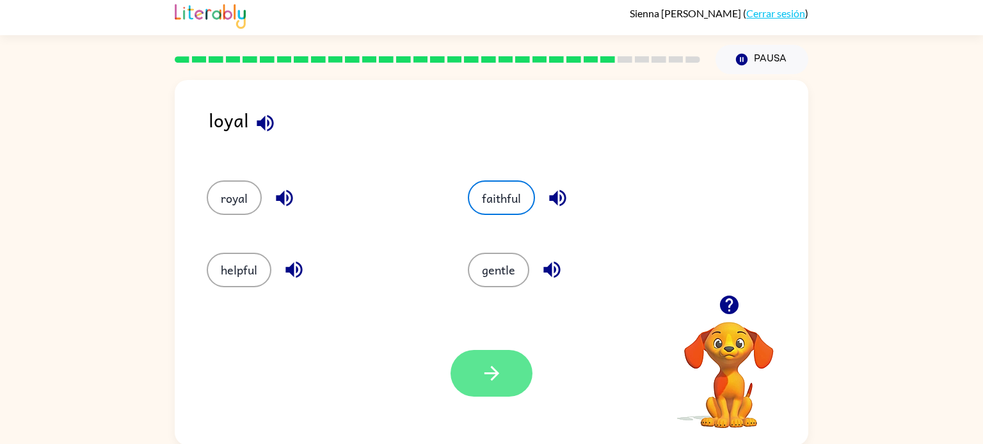
click at [515, 363] on button "button" at bounding box center [492, 373] width 82 height 47
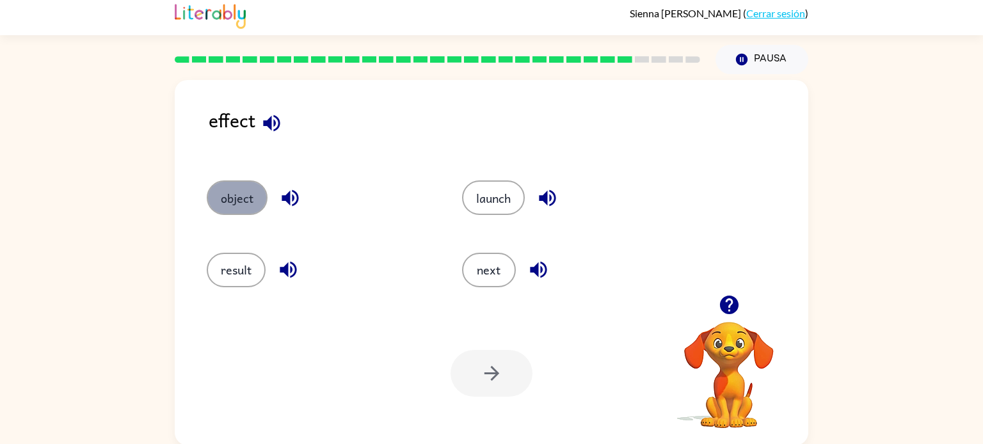
click at [220, 188] on button "object" at bounding box center [237, 198] width 61 height 35
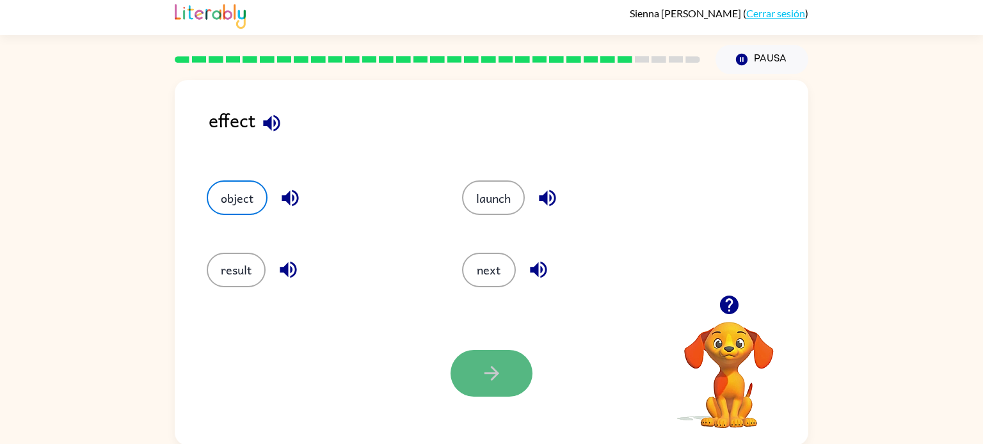
click at [517, 367] on button "button" at bounding box center [492, 373] width 82 height 47
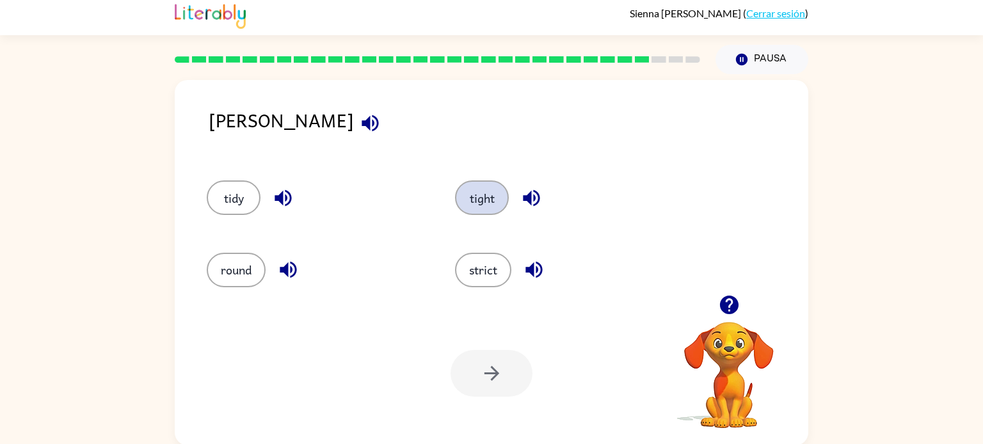
click at [475, 214] on button "tight" at bounding box center [482, 198] width 54 height 35
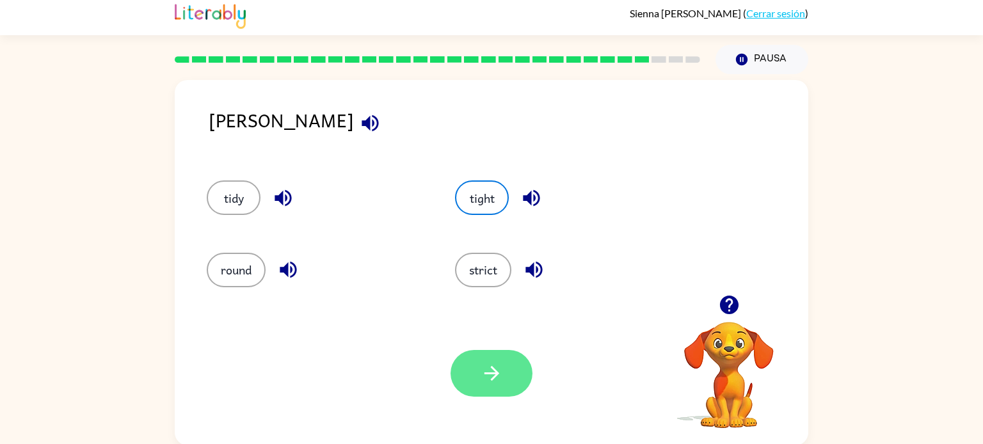
click at [493, 353] on button "button" at bounding box center [492, 373] width 82 height 47
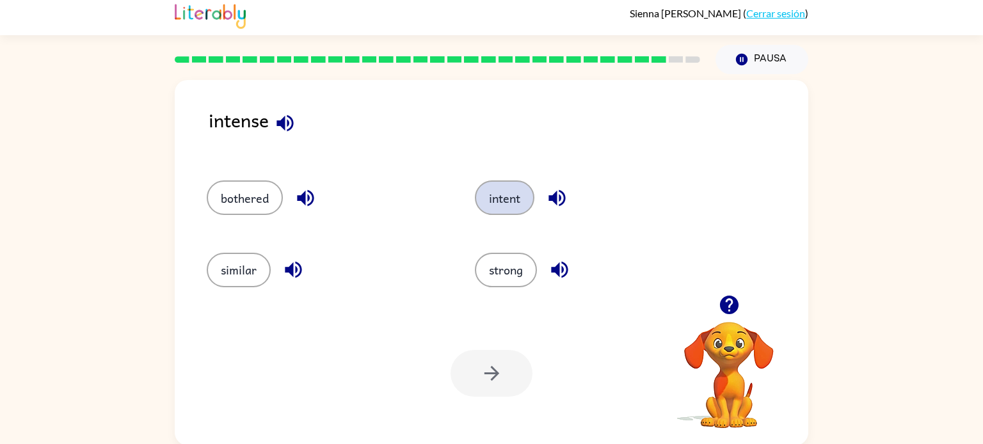
click at [490, 205] on button "intent" at bounding box center [505, 198] width 60 height 35
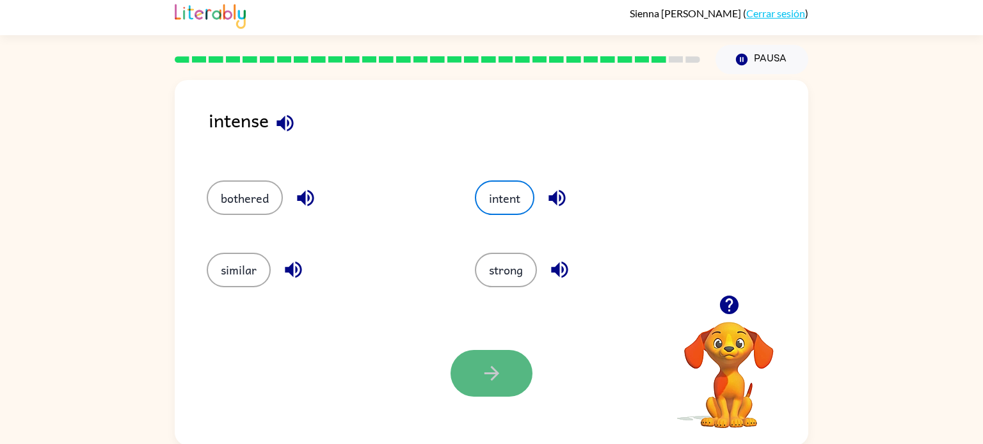
click at [509, 376] on button "button" at bounding box center [492, 373] width 82 height 47
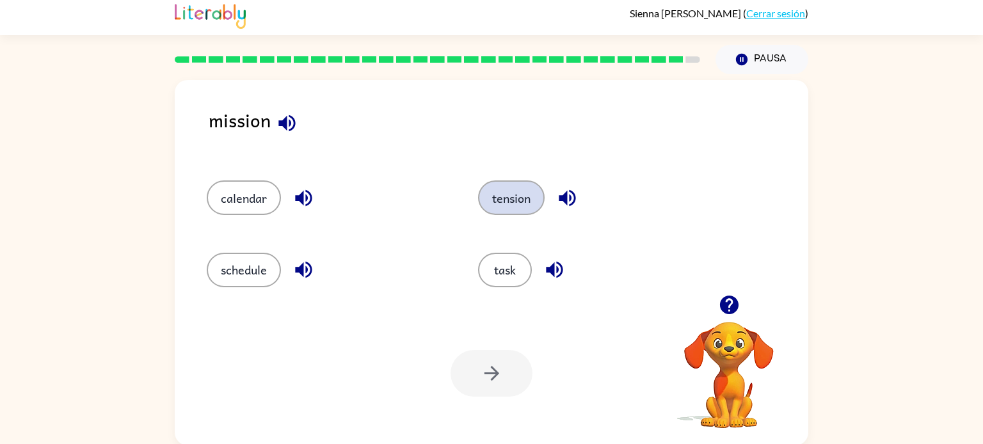
click at [520, 206] on button "tension" at bounding box center [511, 198] width 67 height 35
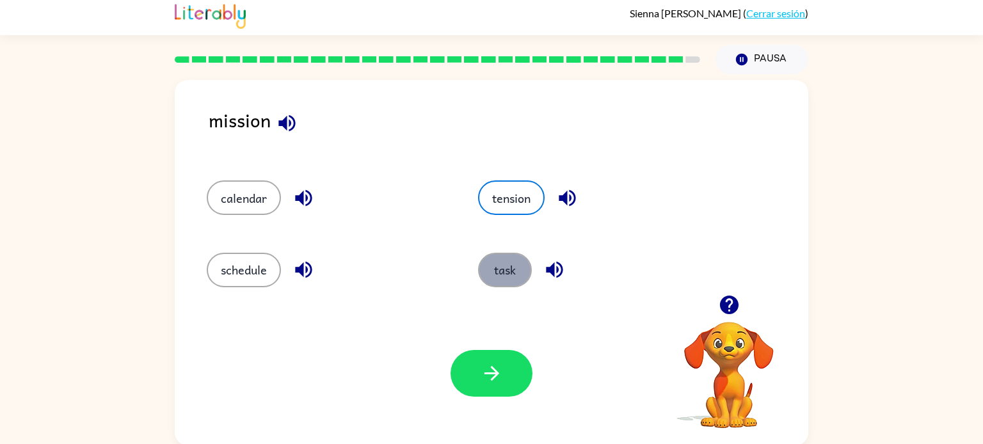
click at [515, 277] on button "task" at bounding box center [505, 270] width 54 height 35
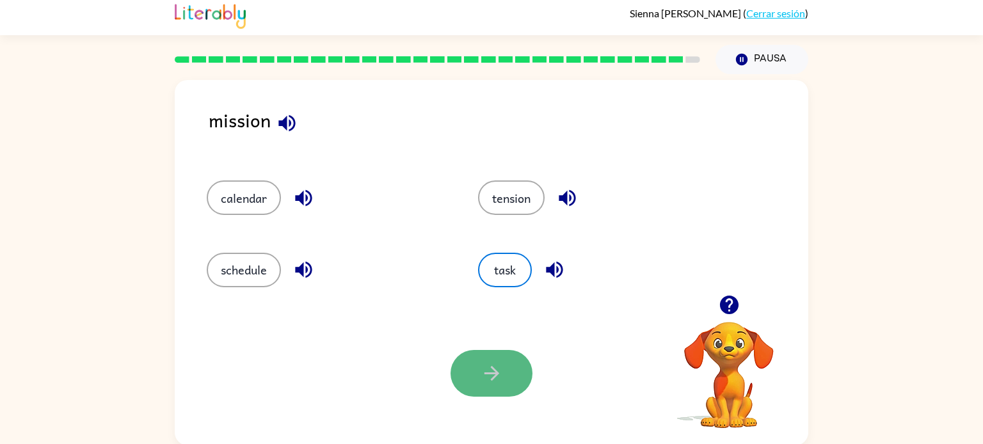
click at [501, 366] on icon "button" at bounding box center [492, 373] width 22 height 22
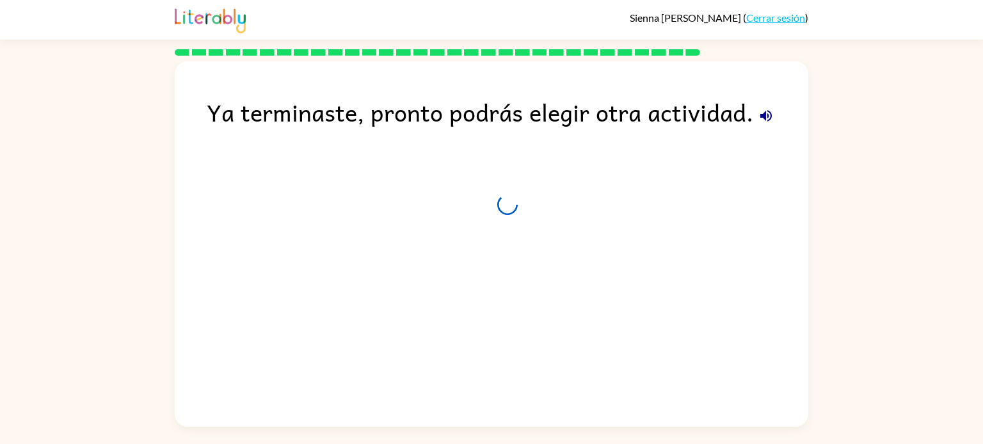
scroll to position [0, 0]
